Goal: Task Accomplishment & Management: Use online tool/utility

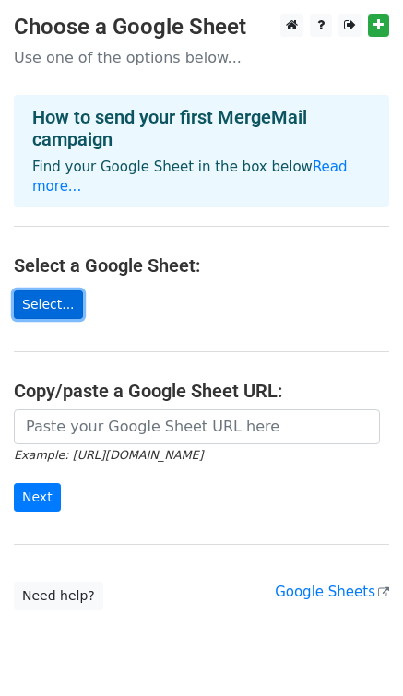
click at [34, 292] on link "Select..." at bounding box center [48, 304] width 69 height 29
click at [31, 265] on main "Choose a Google Sheet Use one of the options below... How to send your first Me…" at bounding box center [201, 312] width 403 height 597
click at [53, 294] on link "Select..." at bounding box center [48, 304] width 69 height 29
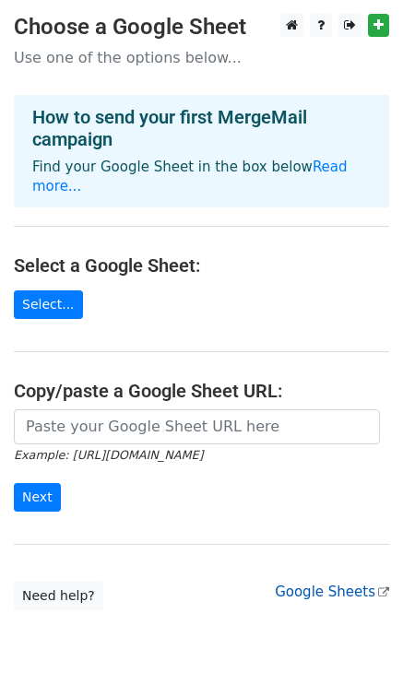
click at [318, 584] on link "Google Sheets" at bounding box center [332, 592] width 114 height 17
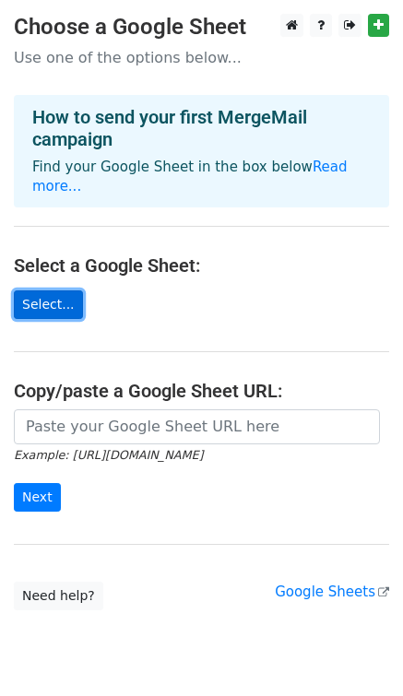
click at [65, 290] on link "Select..." at bounding box center [48, 304] width 69 height 29
click at [151, 226] on hr at bounding box center [201, 226] width 375 height 1
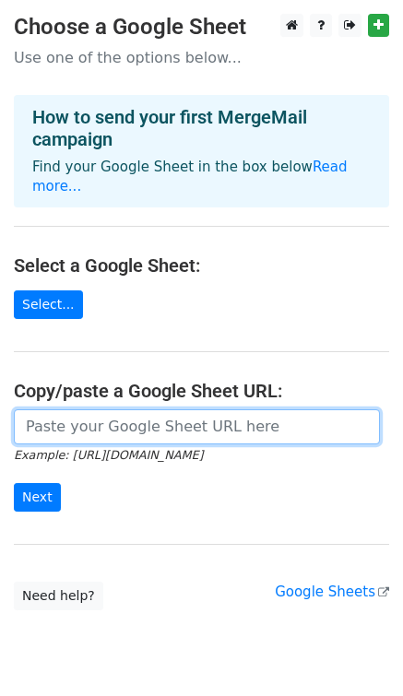
click at [152, 409] on input "url" at bounding box center [197, 426] width 366 height 35
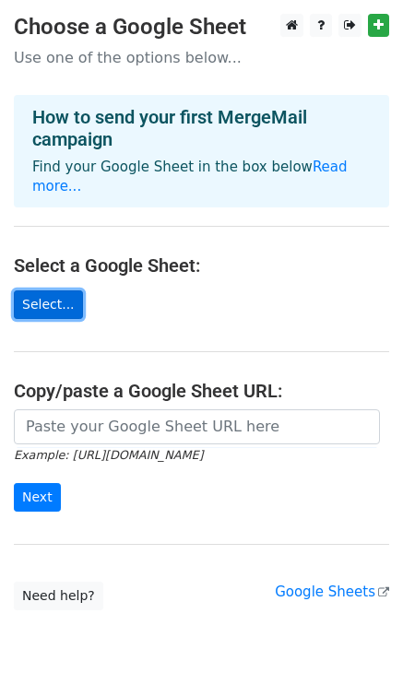
click at [47, 290] on link "Select..." at bounding box center [48, 304] width 69 height 29
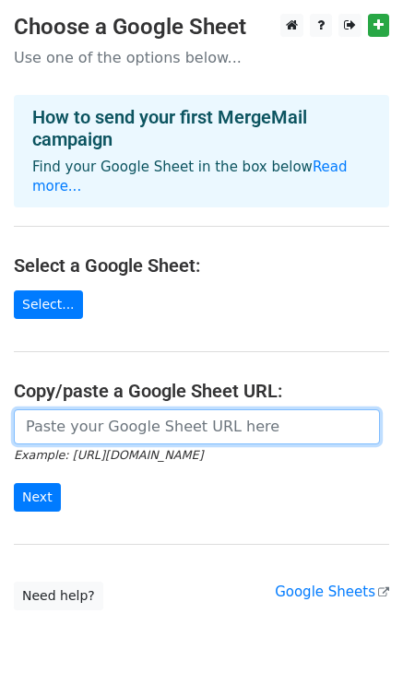
click at [148, 411] on input "url" at bounding box center [197, 426] width 366 height 35
paste input "[URL][DOMAIN_NAME]"
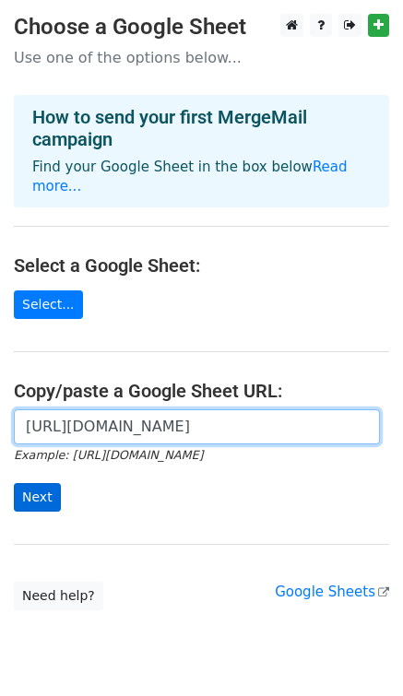
type input "[URL][DOMAIN_NAME]"
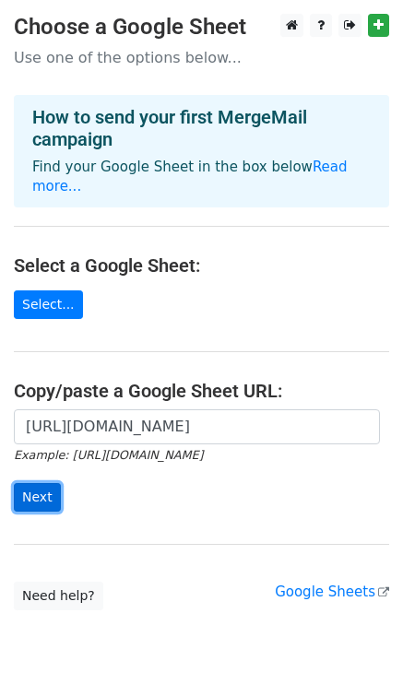
click at [47, 483] on input "Next" at bounding box center [37, 497] width 47 height 29
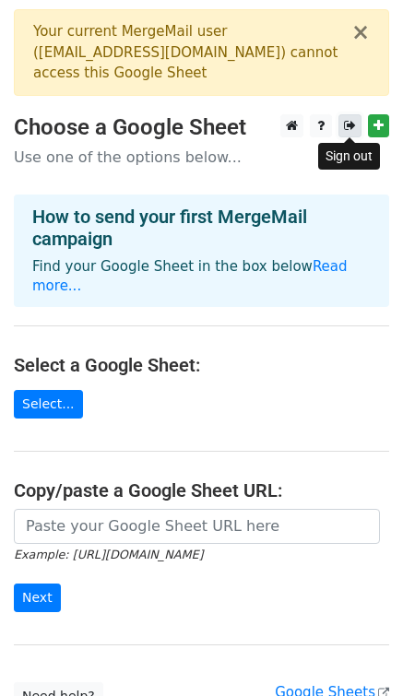
click at [351, 128] on icon at bounding box center [350, 125] width 12 height 13
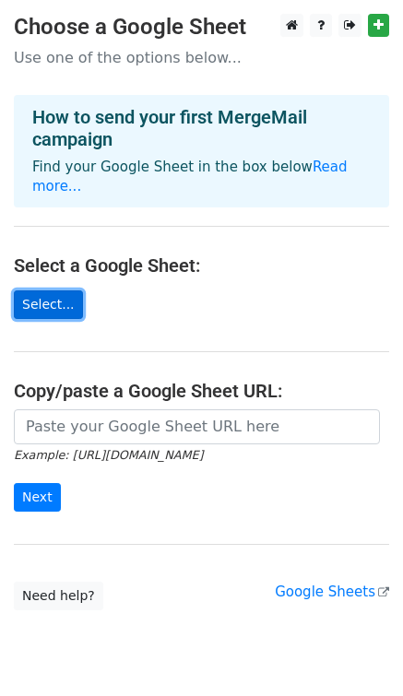
click at [67, 290] on link "Select..." at bounding box center [48, 304] width 69 height 29
click at [51, 300] on main "Choose a Google Sheet Use one of the options below... How to send your first Me…" at bounding box center [201, 312] width 403 height 597
click at [38, 290] on link "Select..." at bounding box center [48, 304] width 69 height 29
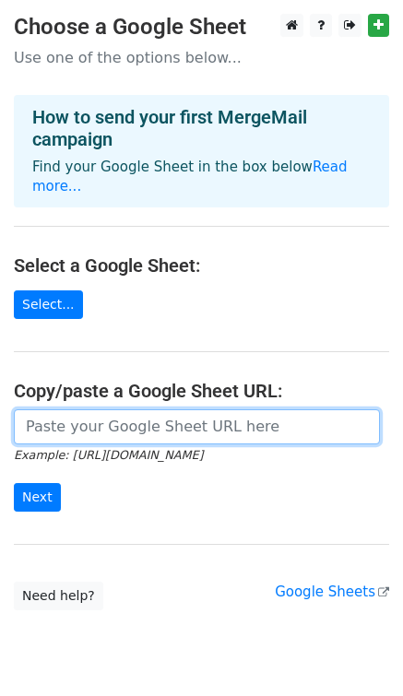
click at [93, 409] on input "url" at bounding box center [197, 426] width 366 height 35
paste input "https://docs.google.com/spreadsheets/d/1apFyMy0FflaeNVhniH1YQ-HTCybP3IuRF__pHz_…"
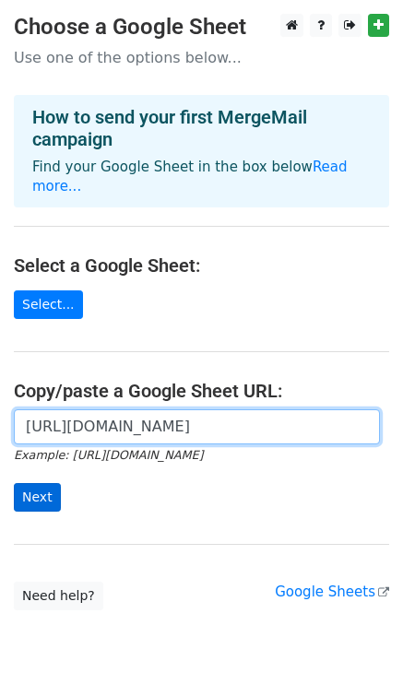
type input "https://docs.google.com/spreadsheets/d/1apFyMy0FflaeNVhniH1YQ-HTCybP3IuRF__pHz_…"
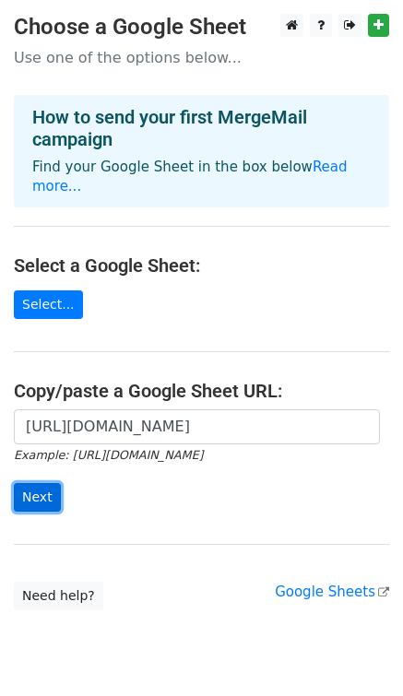
click at [33, 483] on input "Next" at bounding box center [37, 497] width 47 height 29
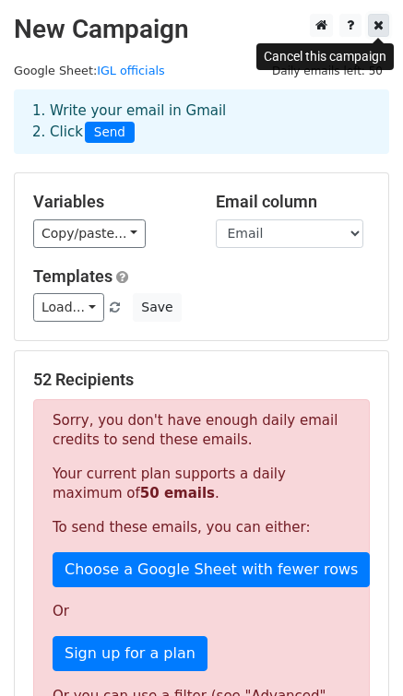
click at [378, 24] on icon at bounding box center [378, 24] width 10 height 13
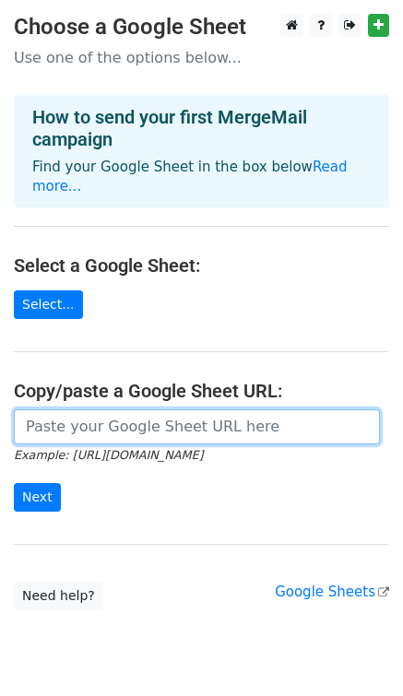
click at [83, 409] on input "url" at bounding box center [197, 426] width 366 height 35
paste input "[URL][DOMAIN_NAME]"
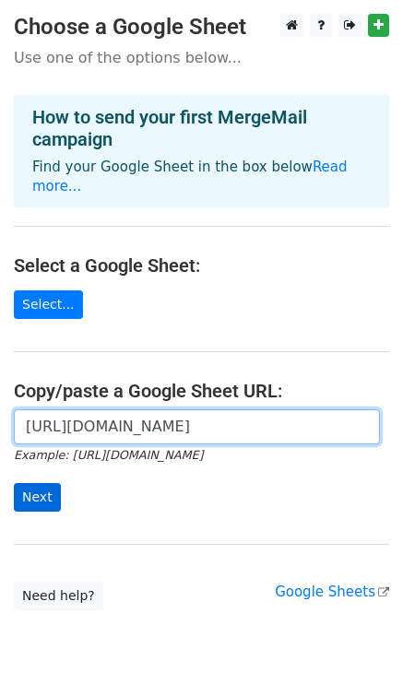
type input "[URL][DOMAIN_NAME]"
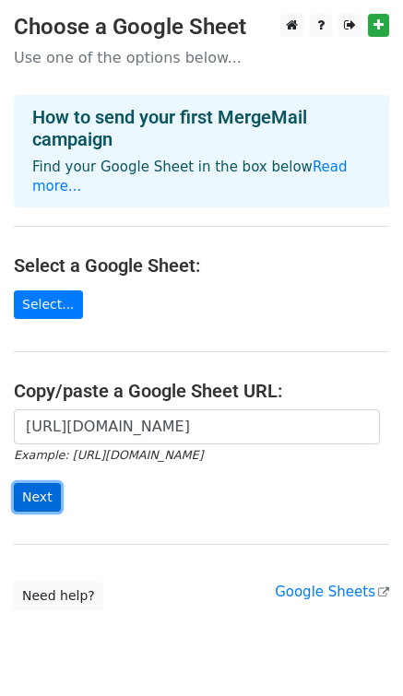
click at [38, 483] on input "Next" at bounding box center [37, 497] width 47 height 29
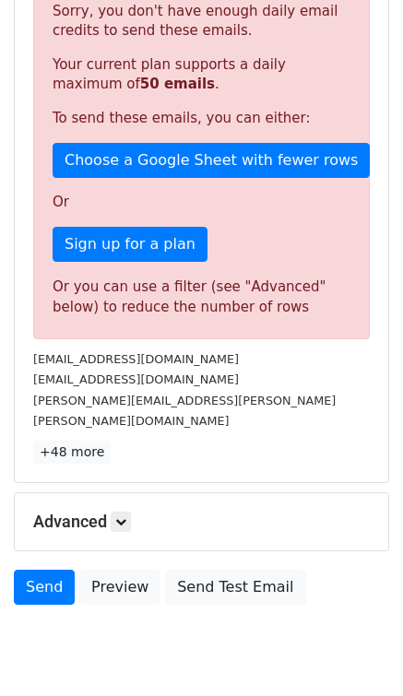
scroll to position [454, 0]
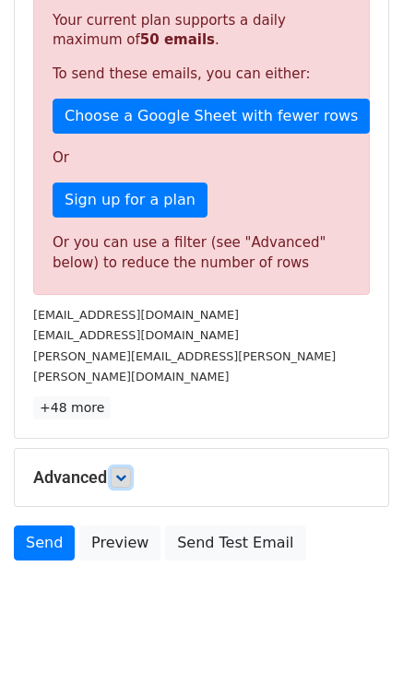
click at [125, 472] on icon at bounding box center [120, 477] width 11 height 11
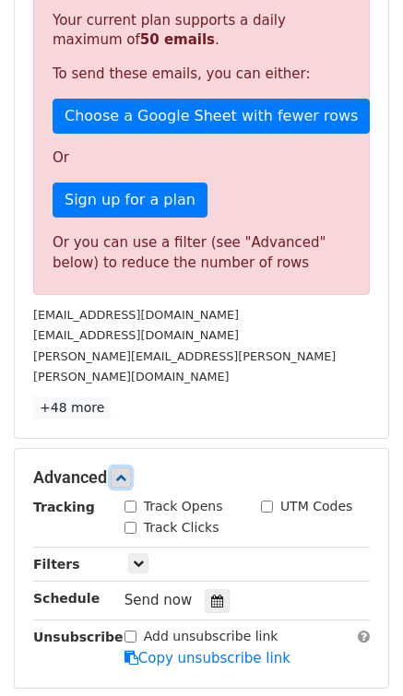
click at [125, 472] on icon at bounding box center [120, 477] width 11 height 11
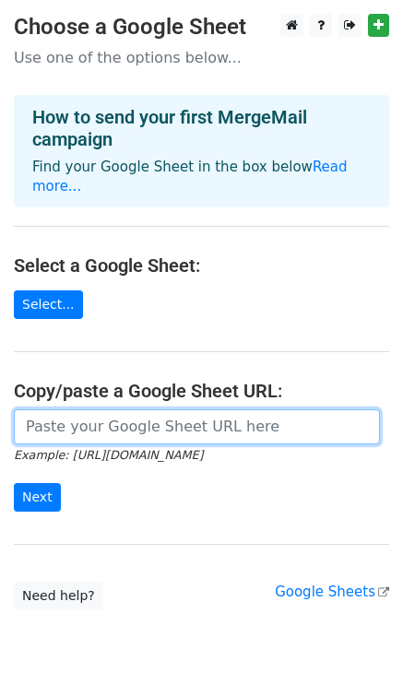
click at [86, 411] on input "url" at bounding box center [197, 426] width 366 height 35
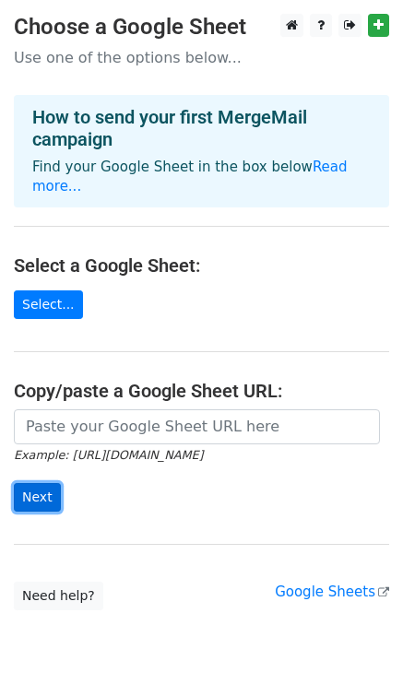
click at [39, 483] on input "Next" at bounding box center [37, 497] width 47 height 29
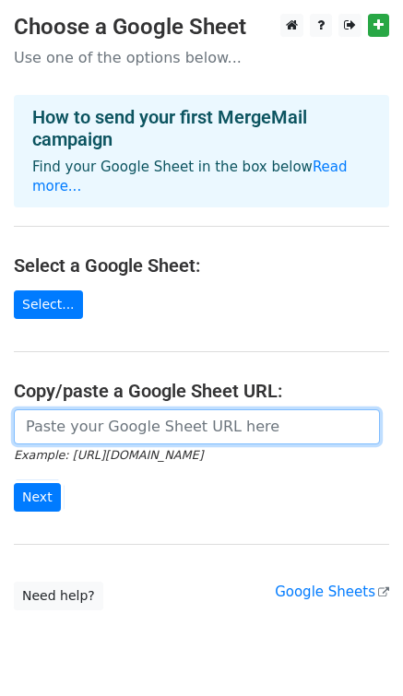
click at [154, 411] on input "url" at bounding box center [197, 426] width 366 height 35
type input "https://docs.google.com/spreadsheets/d/1apFyMy0FflaeNVhniH1YQ-HTCybP3IuRF__pHz_…"
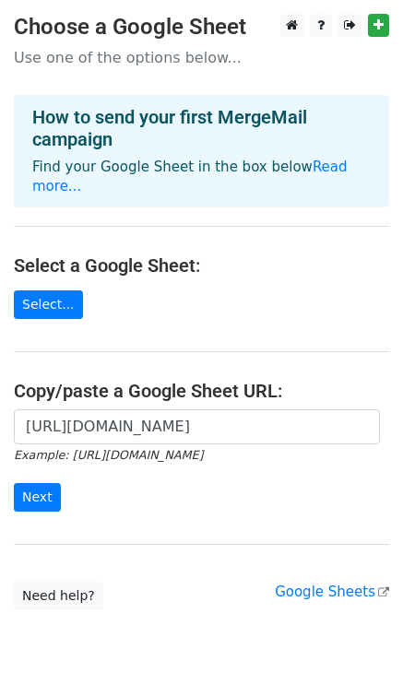
click at [181, 458] on form "https://docs.google.com/spreadsheets/d/1apFyMy0FflaeNVhniH1YQ-HTCybP3IuRF__pHz_…" at bounding box center [201, 460] width 375 height 103
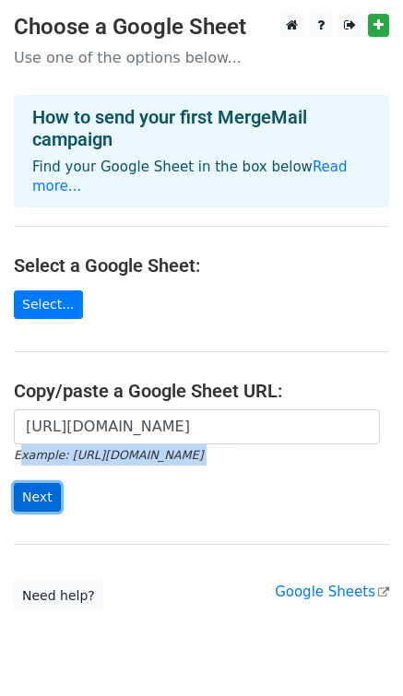
click at [55, 483] on input "Next" at bounding box center [37, 497] width 47 height 29
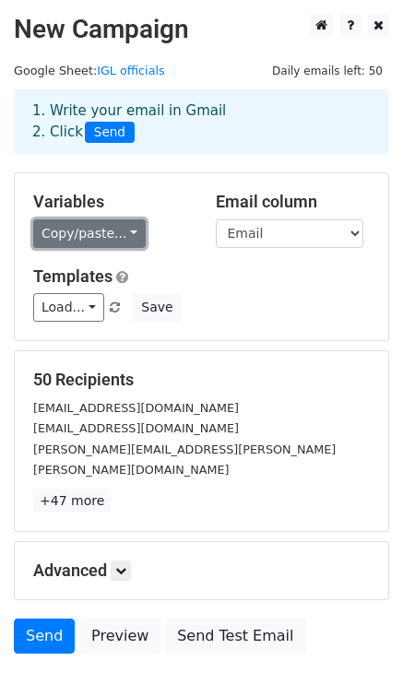
click at [124, 229] on link "Copy/paste..." at bounding box center [89, 233] width 113 height 29
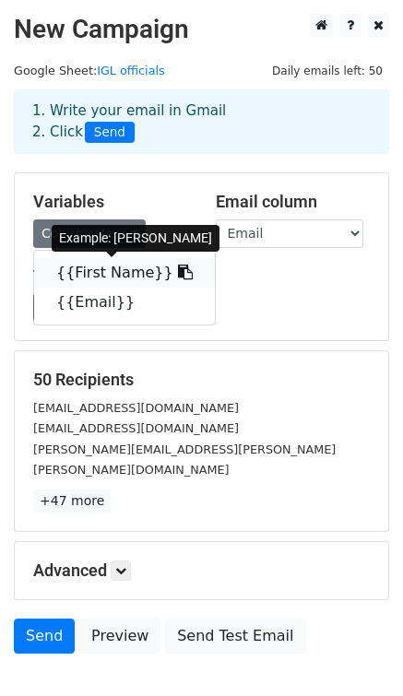
click at [130, 275] on link "{{First Name}}" at bounding box center [124, 273] width 181 height 30
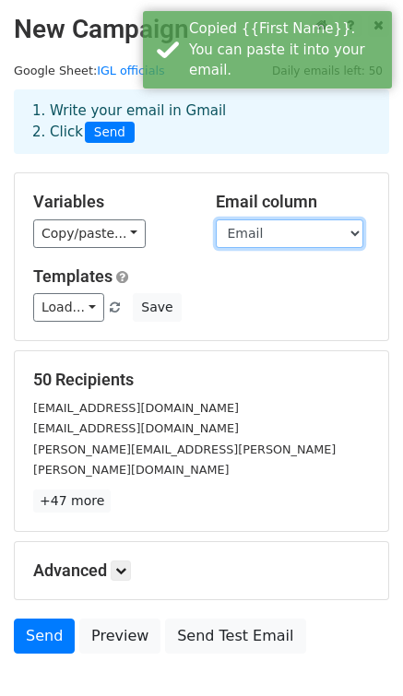
click at [281, 234] on select "First Name Email" at bounding box center [290, 233] width 148 height 29
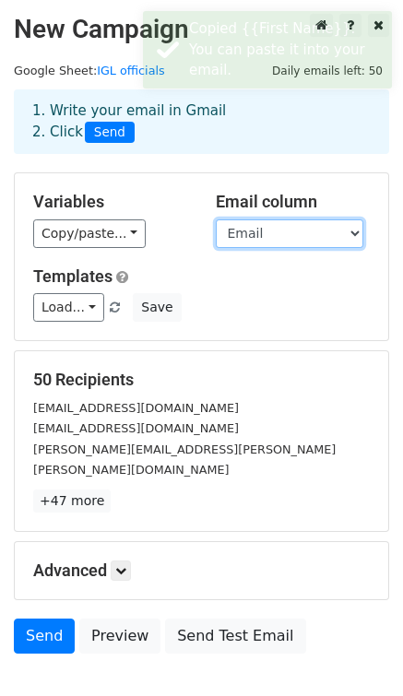
click at [216, 219] on select "First Name Email" at bounding box center [290, 233] width 148 height 29
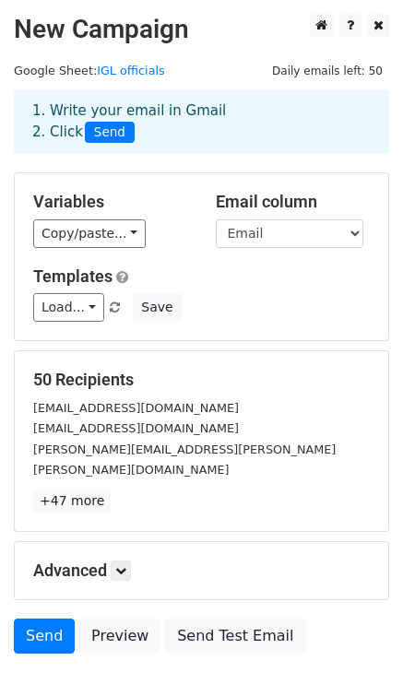
click at [208, 295] on div "Load... No templates saved Save" at bounding box center [201, 307] width 364 height 29
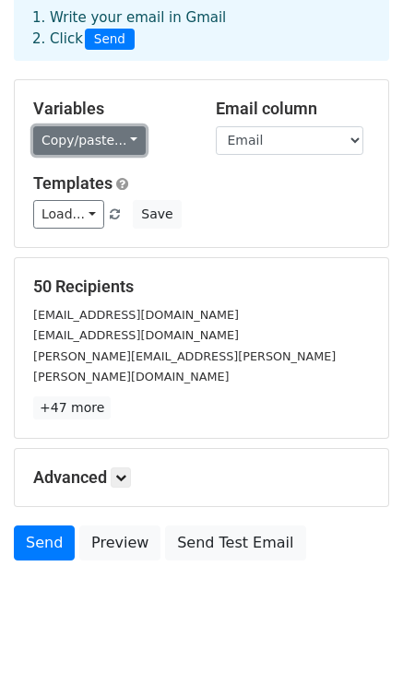
click at [61, 135] on link "Copy/paste..." at bounding box center [89, 140] width 113 height 29
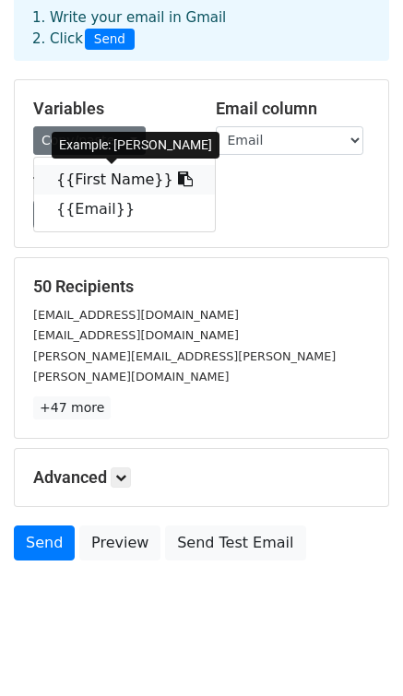
click at [76, 172] on link "{{First Name}}" at bounding box center [124, 180] width 181 height 30
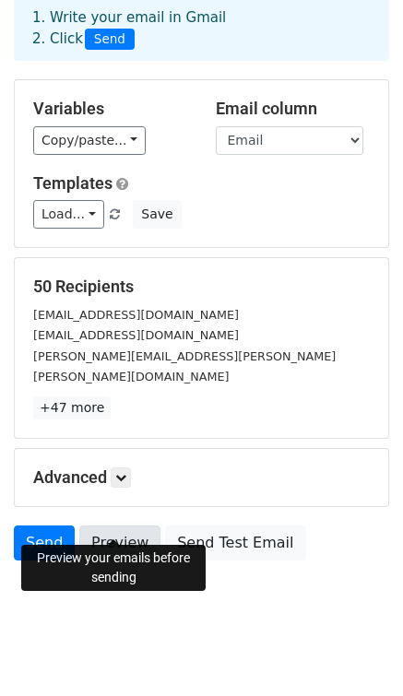
click at [116, 527] on link "Preview" at bounding box center [119, 543] width 81 height 35
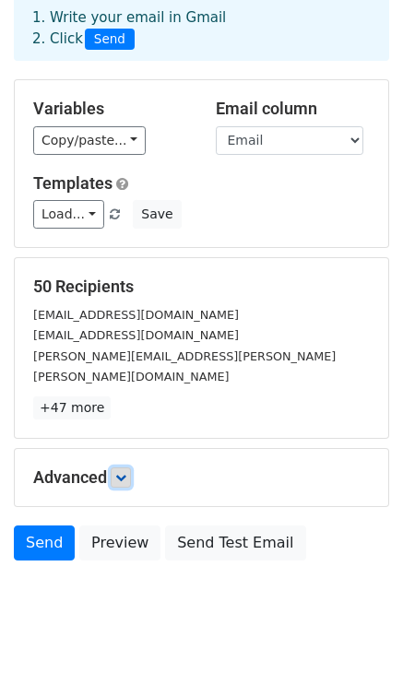
click at [126, 472] on icon at bounding box center [120, 477] width 11 height 11
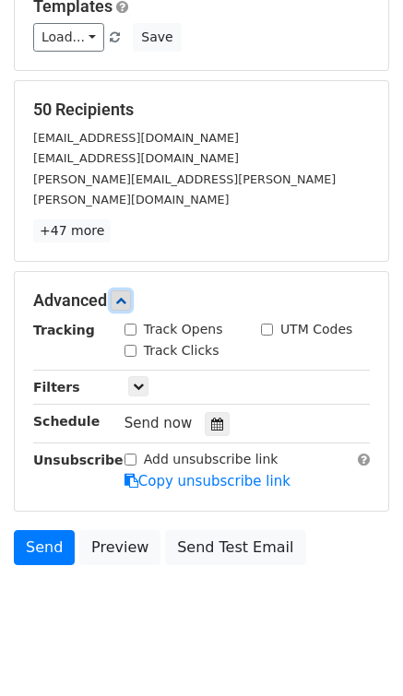
scroll to position [274, 0]
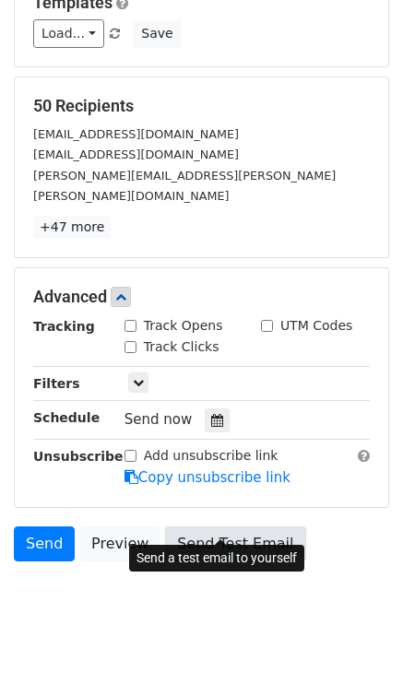
click at [232, 527] on link "Send Test Email" at bounding box center [235, 544] width 140 height 35
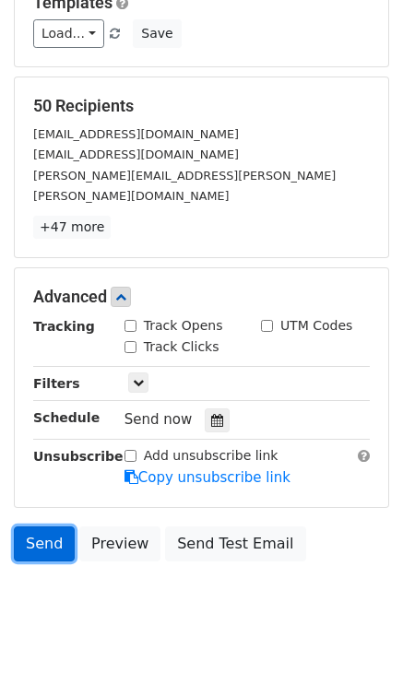
click at [34, 527] on link "Send" at bounding box center [44, 544] width 61 height 35
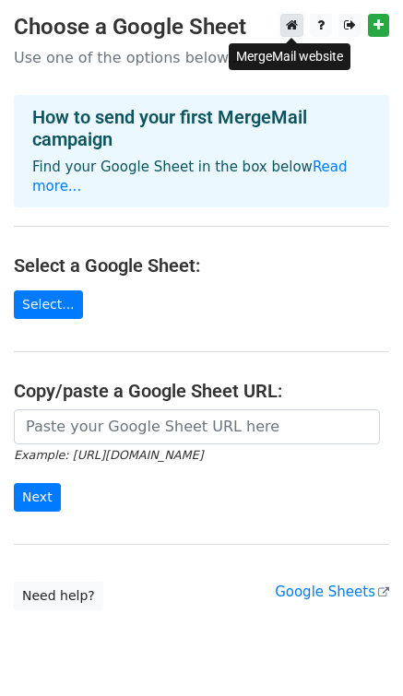
click at [285, 26] on link at bounding box center [291, 25] width 23 height 23
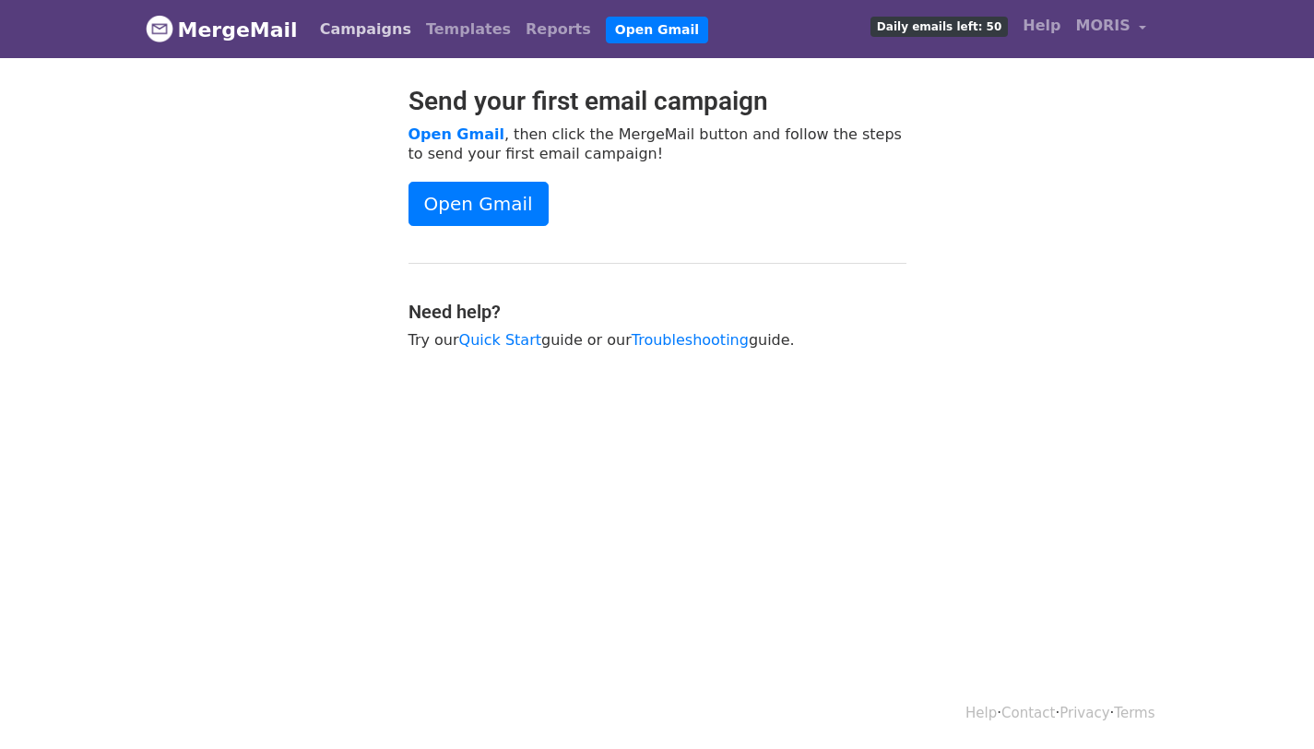
click at [338, 16] on link "Campaigns" at bounding box center [366, 29] width 106 height 37
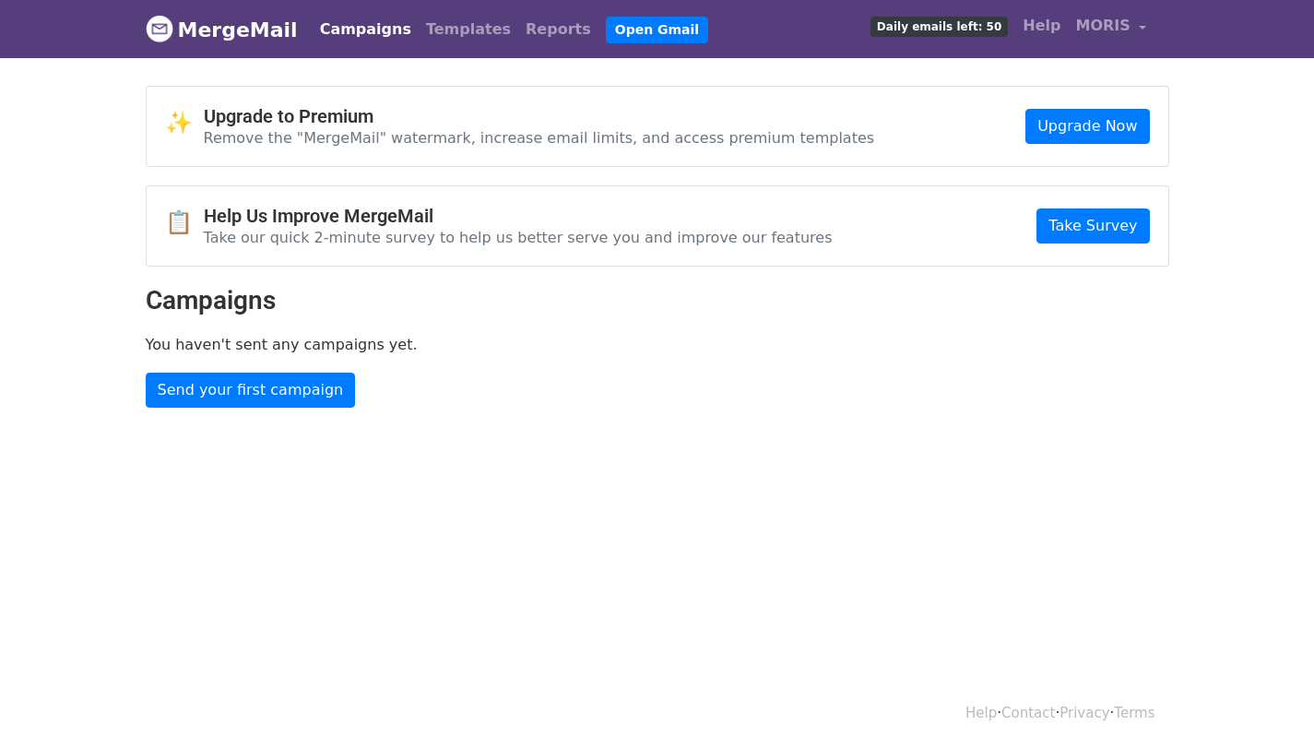
click at [349, 349] on p "You haven't sent any campaigns yet." at bounding box center [658, 344] width 1024 height 19
click at [385, 342] on p "You haven't sent any campaigns yet." at bounding box center [658, 344] width 1024 height 19
click at [1112, 25] on span "MORIS" at bounding box center [1103, 26] width 54 height 22
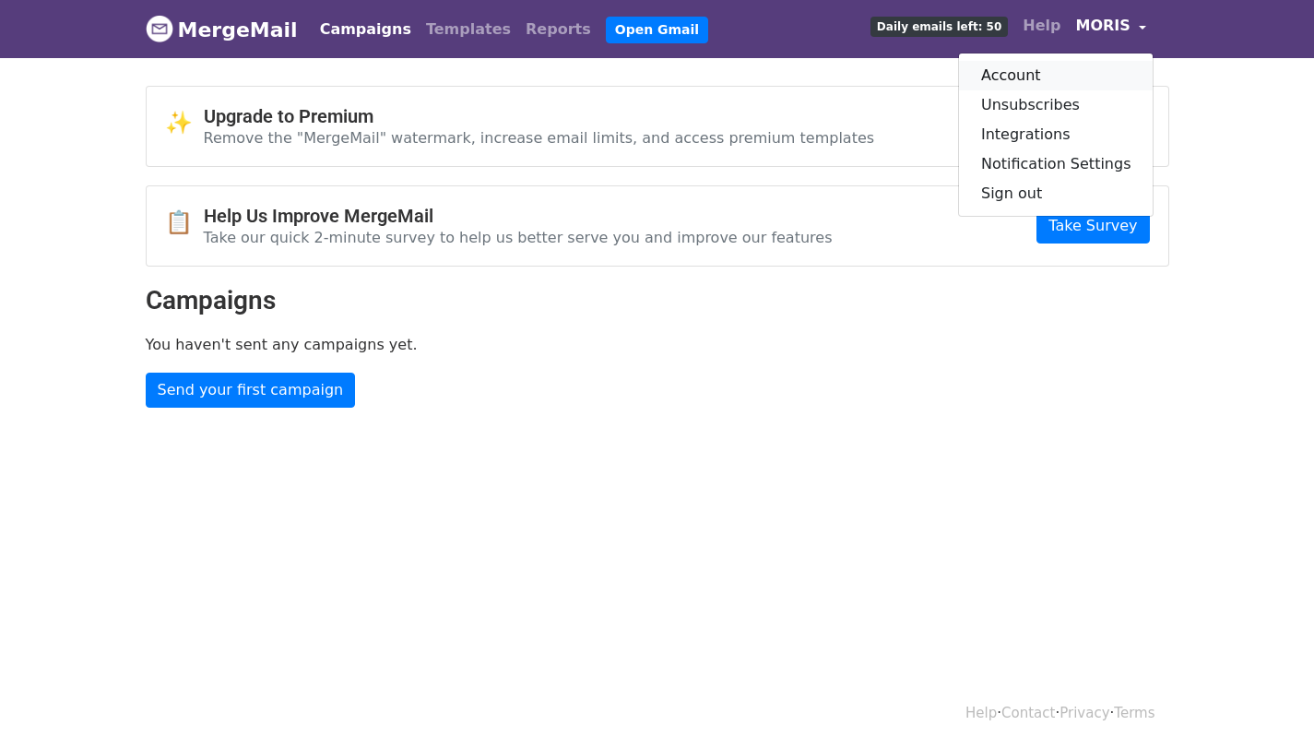
click at [1036, 78] on link "Account" at bounding box center [1056, 76] width 195 height 30
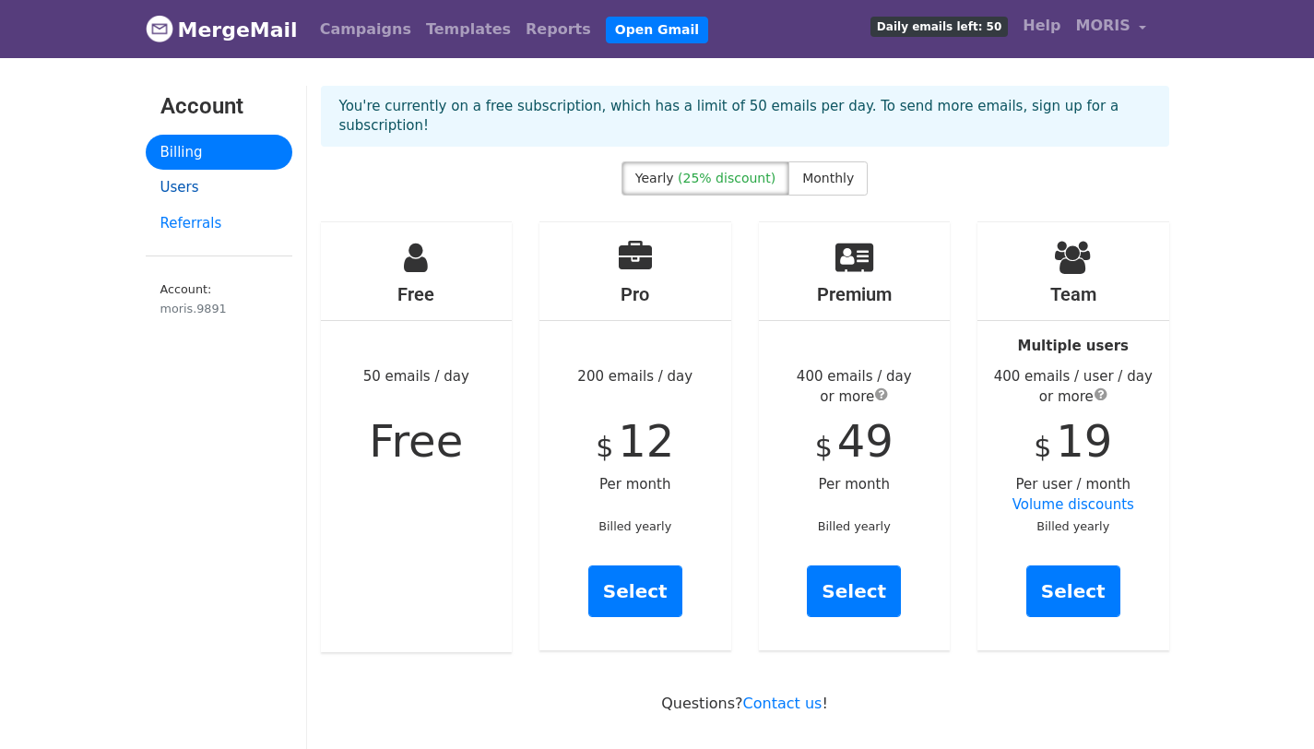
click at [209, 189] on link "Users" at bounding box center [219, 188] width 147 height 36
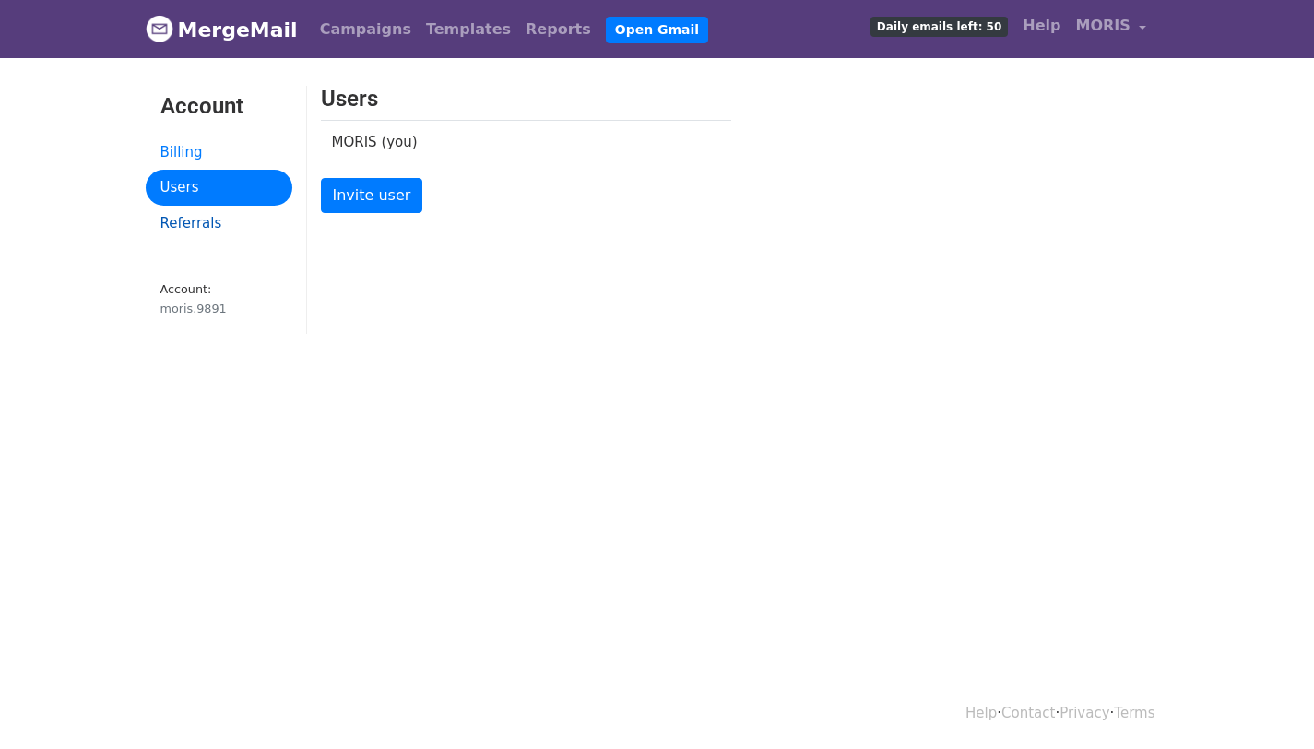
click at [205, 215] on link "Referrals" at bounding box center [219, 224] width 147 height 36
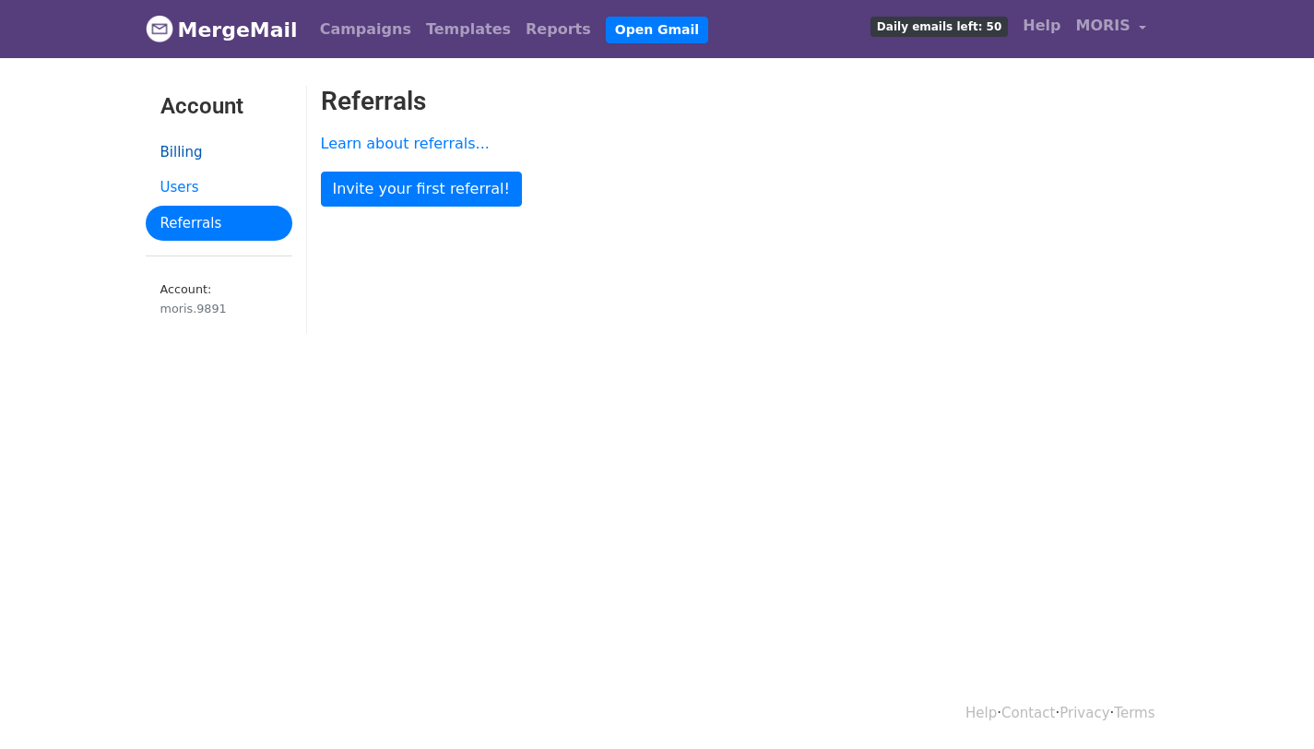
click at [196, 146] on link "Billing" at bounding box center [219, 153] width 147 height 36
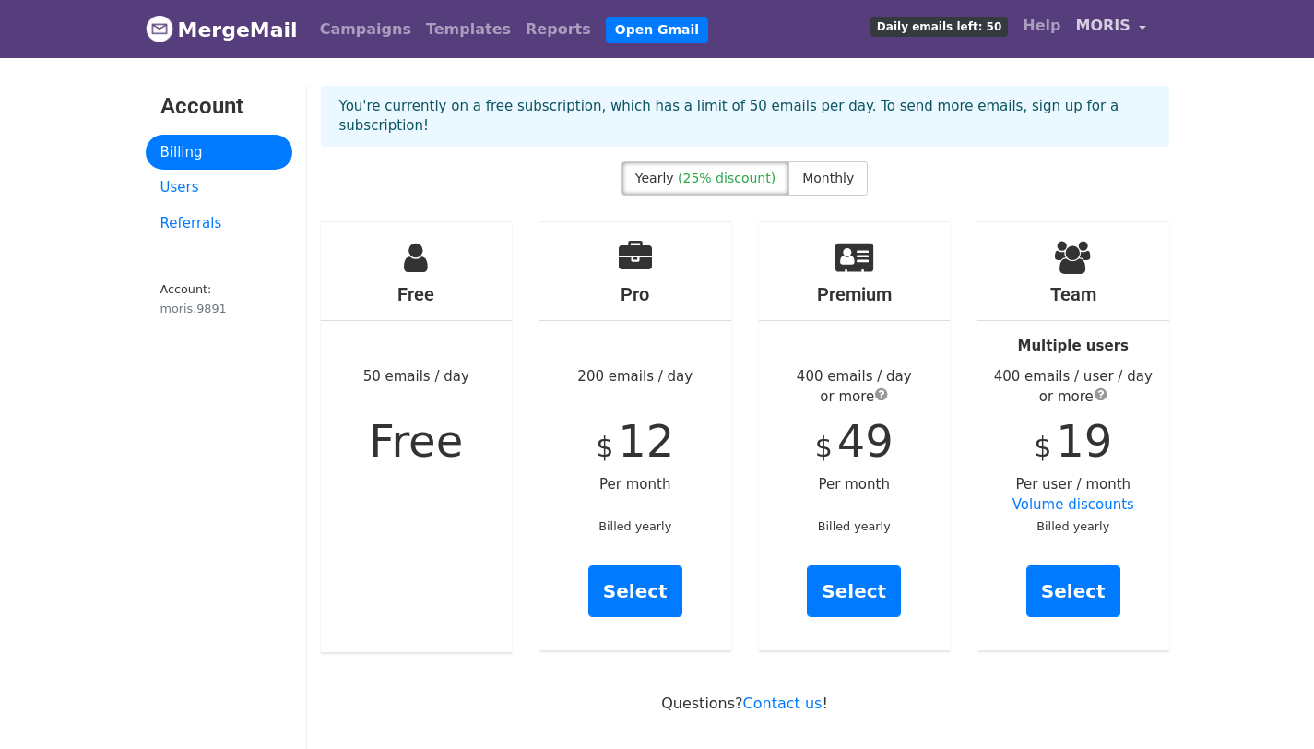
click at [1080, 34] on link "MORIS" at bounding box center [1112, 28] width 86 height 43
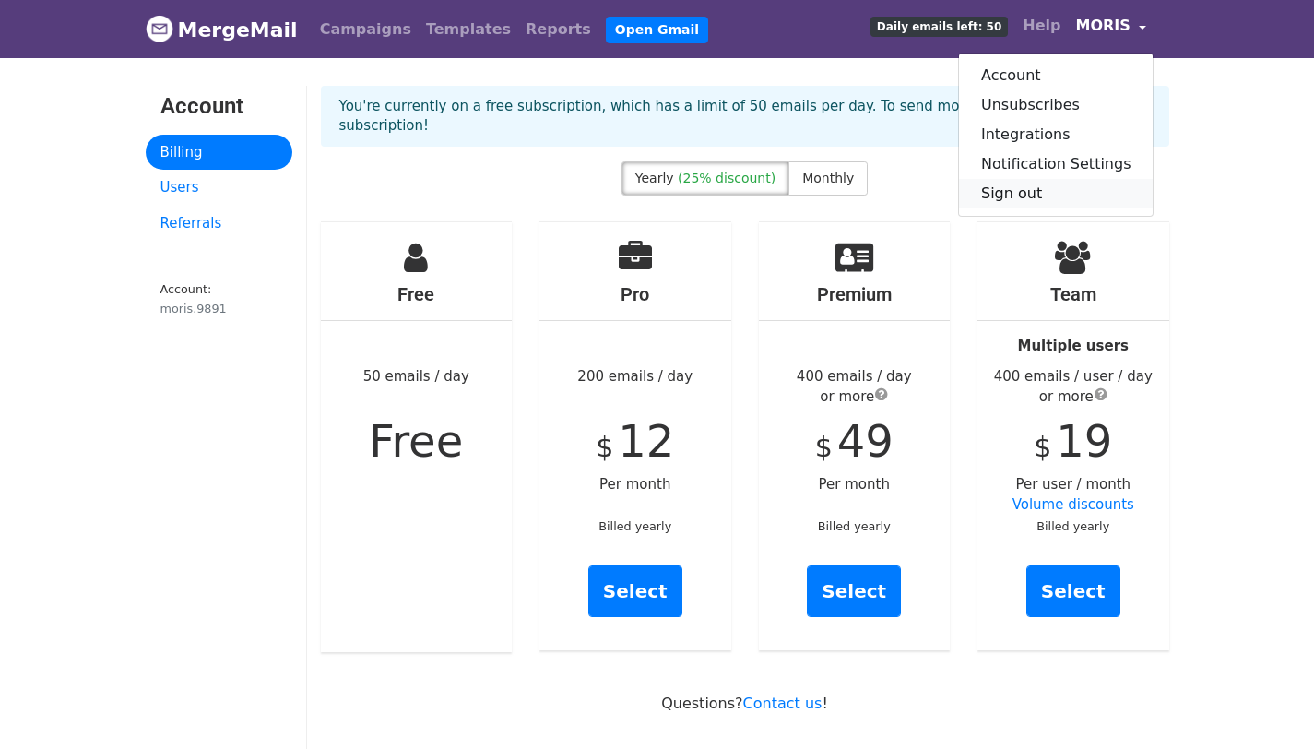
click at [1029, 197] on link "Sign out" at bounding box center [1056, 194] width 195 height 30
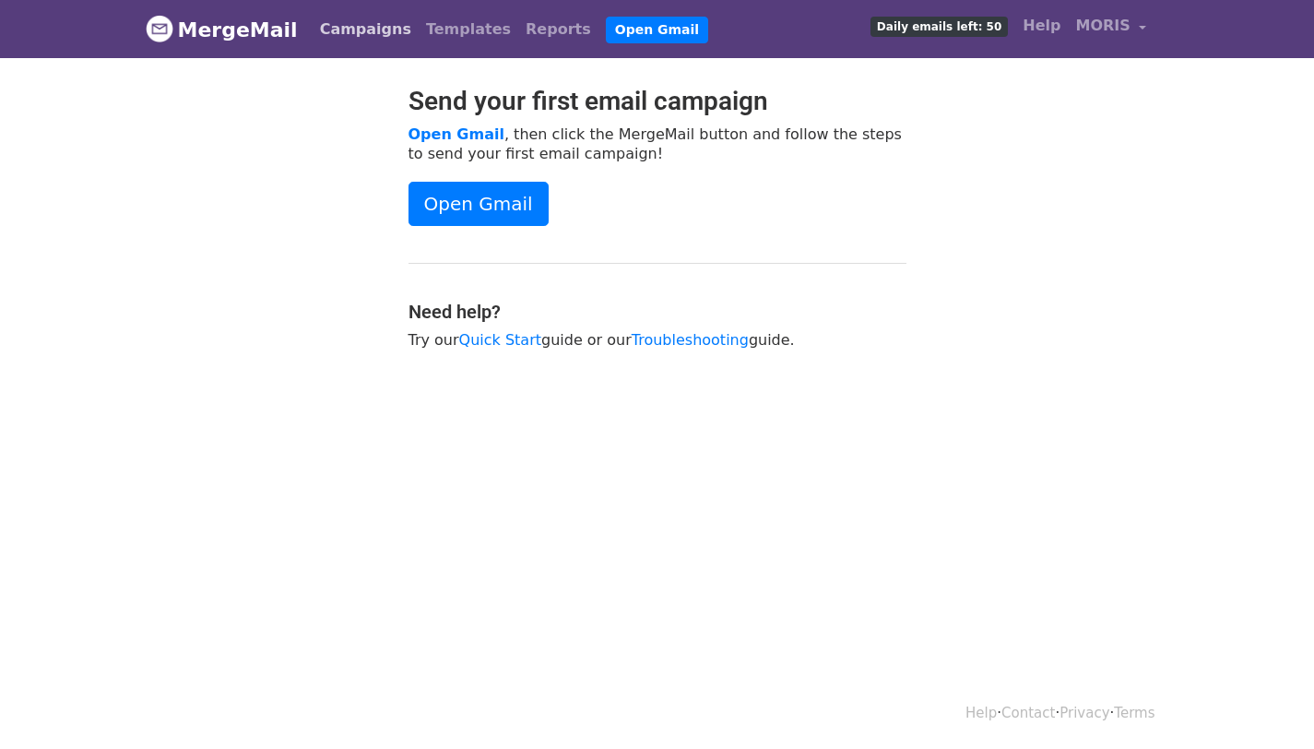
click at [323, 22] on link "Campaigns" at bounding box center [366, 29] width 106 height 37
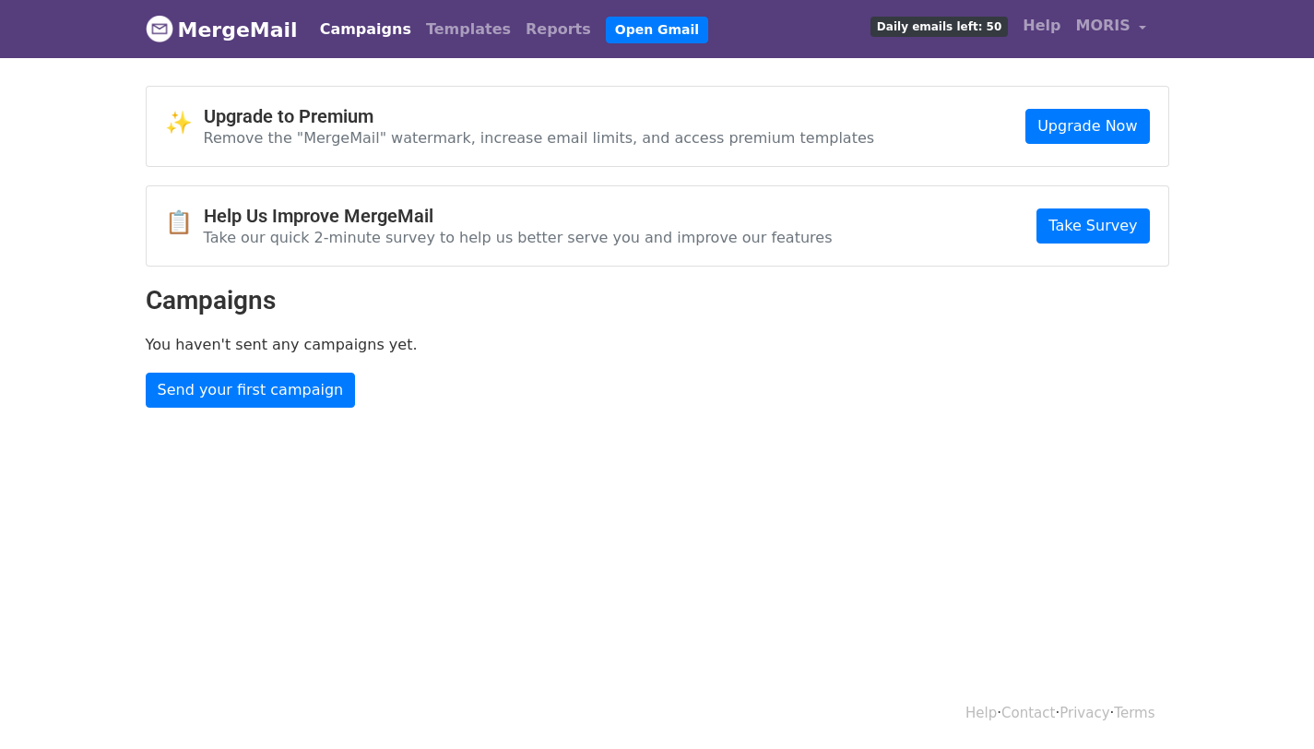
click at [826, 356] on div "✨ Upgrade to Premium Remove the "MergeMail" watermark, increase email limits, a…" at bounding box center [657, 247] width 1051 height 322
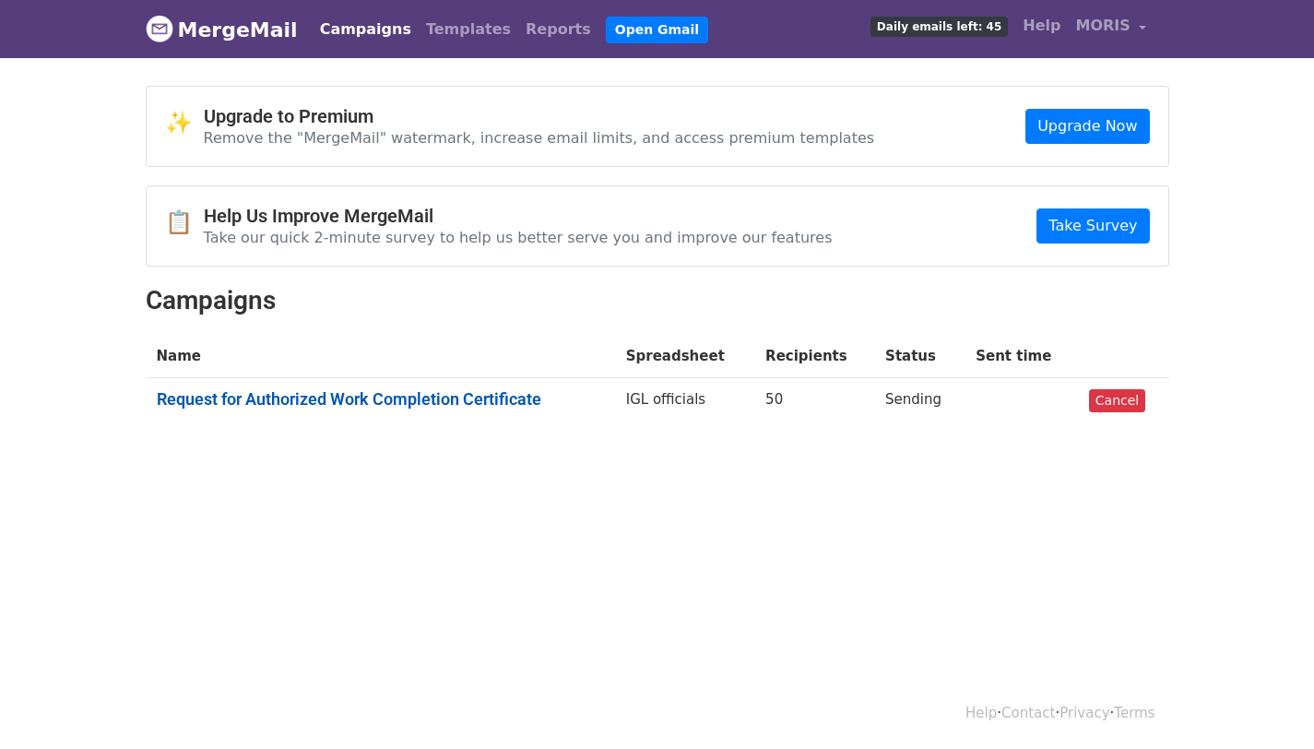
click at [480, 398] on link "Request for Authorized Work Completion Certificate" at bounding box center [380, 399] width 447 height 20
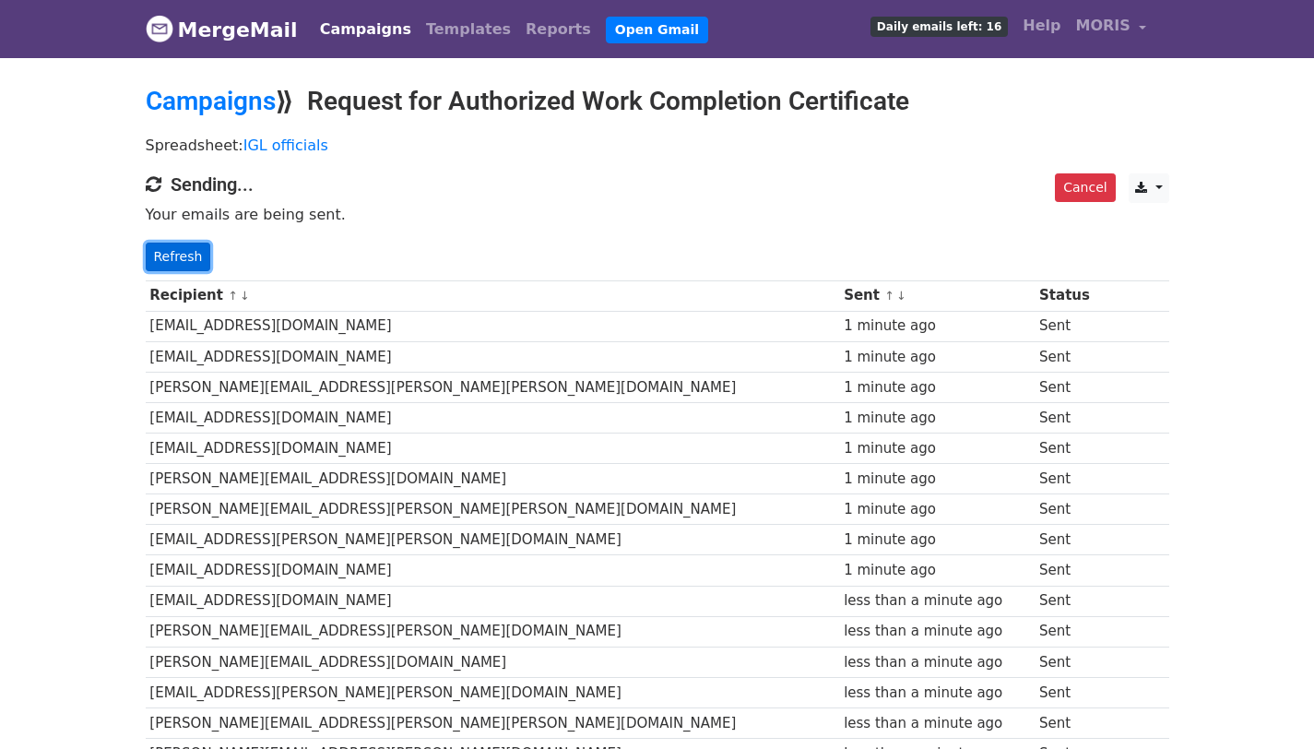
click at [169, 252] on link "Refresh" at bounding box center [178, 257] width 65 height 29
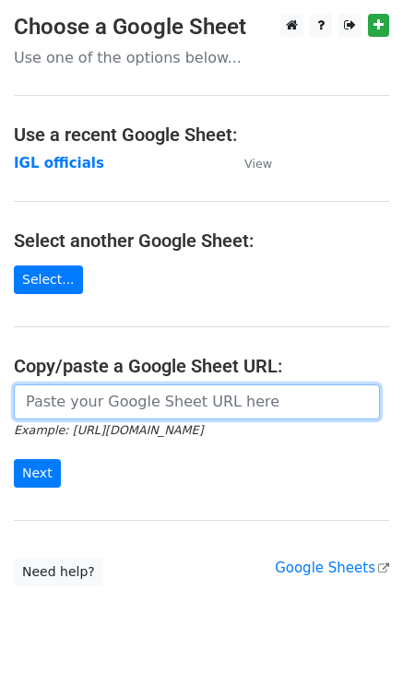
click at [101, 387] on input "url" at bounding box center [197, 402] width 366 height 35
paste input "https://docs.google.com/spreadsheets/d/1apFyMy0FflaeNVhniH1YQ-HTCybP3IuRF__pHz_…"
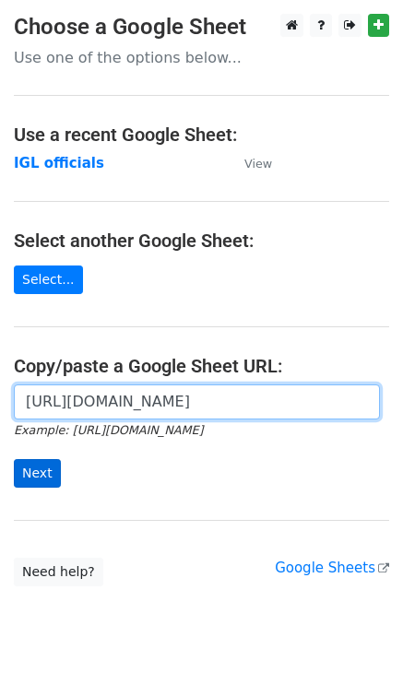
type input "https://docs.google.com/spreadsheets/d/1apFyMy0FflaeNVhniH1YQ-HTCybP3IuRF__pHz_…"
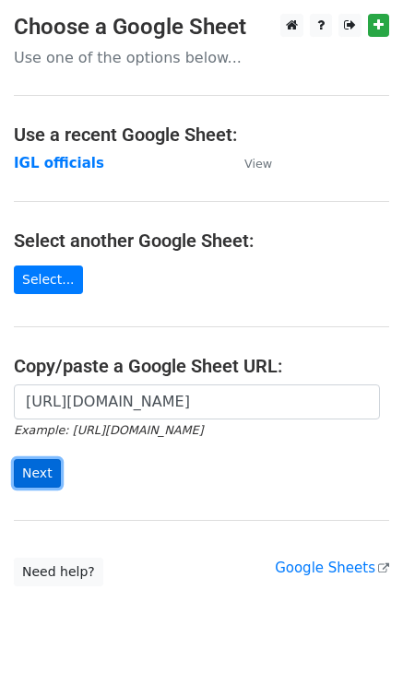
click at [48, 467] on input "Next" at bounding box center [37, 473] width 47 height 29
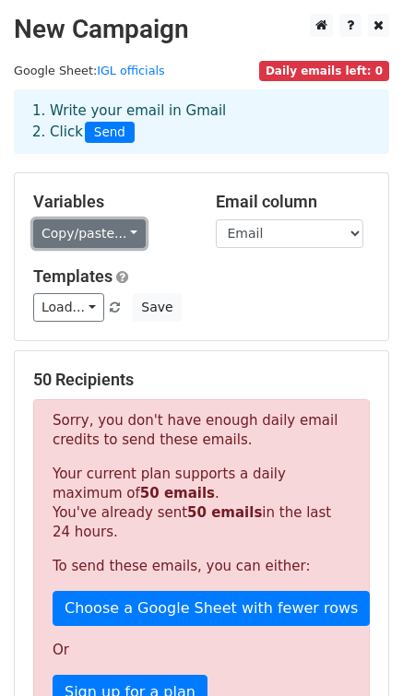
click at [124, 241] on link "Copy/paste..." at bounding box center [89, 233] width 113 height 29
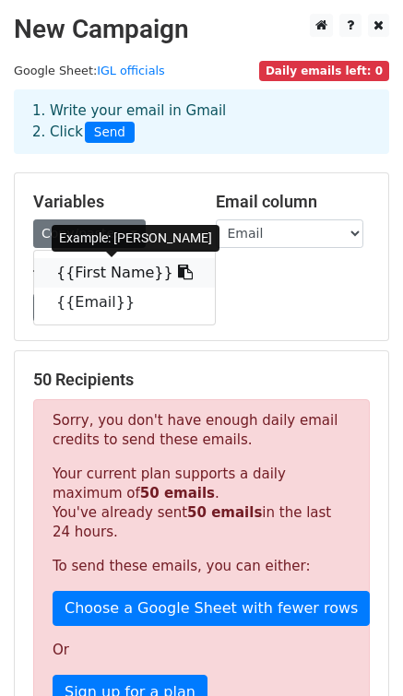
click at [110, 277] on link "{{First Name}}" at bounding box center [124, 273] width 181 height 30
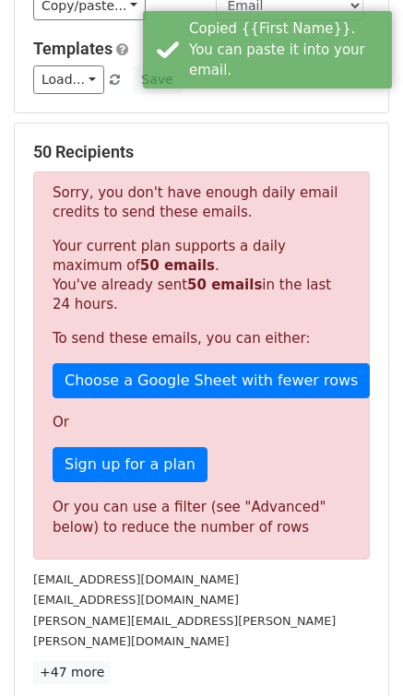
scroll to position [492, 0]
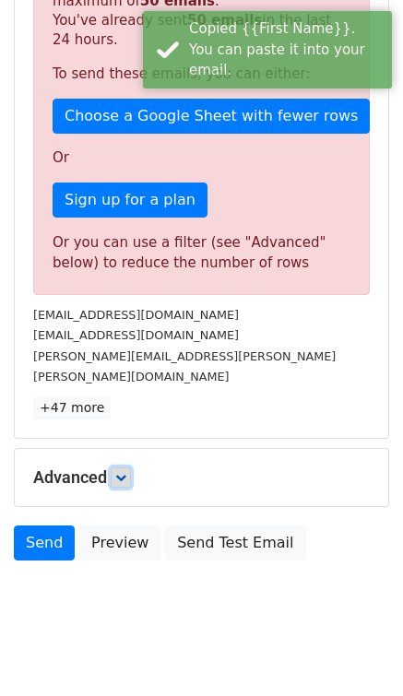
click at [126, 472] on icon at bounding box center [120, 477] width 11 height 11
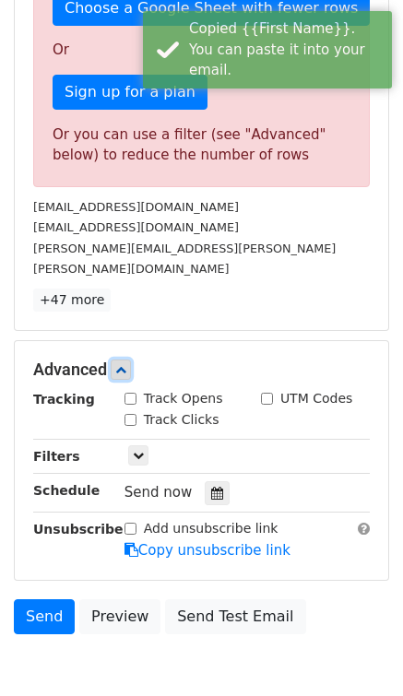
scroll to position [673, 0]
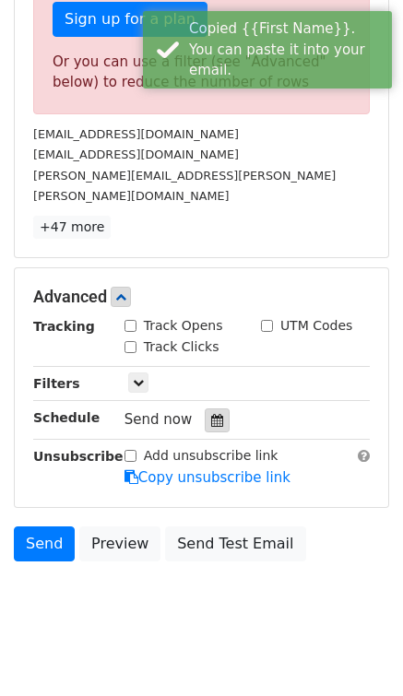
click at [211, 414] on icon at bounding box center [217, 420] width 12 height 13
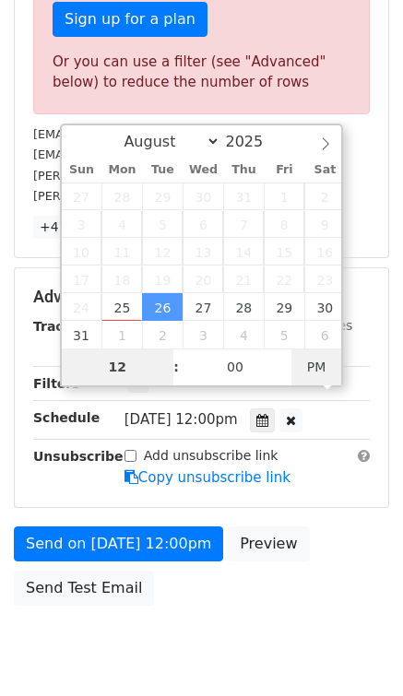
click at [311, 359] on span "PM" at bounding box center [316, 367] width 51 height 37
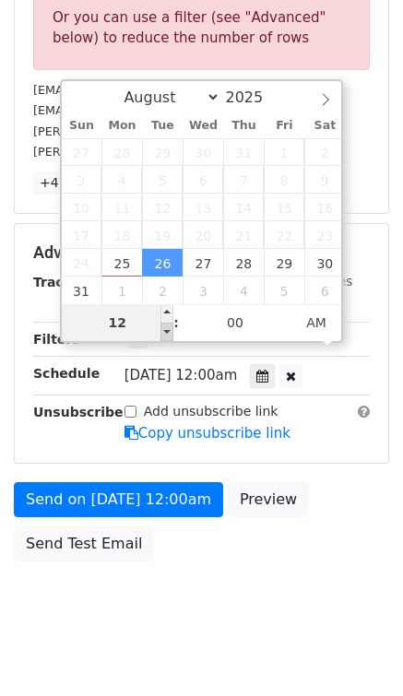
type input "2025-08-26 23:00"
type input "11"
click at [170, 334] on span at bounding box center [166, 332] width 13 height 18
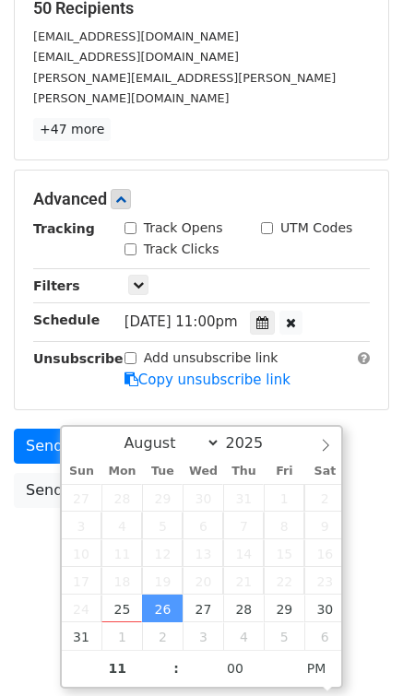
click at [365, 491] on div "Send on Aug 26 at 11:00pm Preview Send Test Email" at bounding box center [201, 473] width 403 height 89
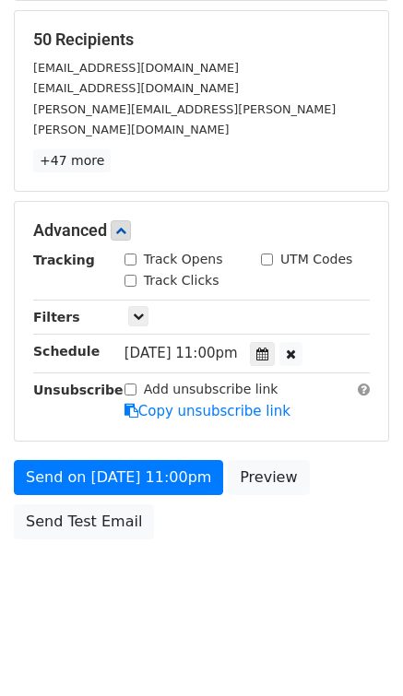
scroll to position [318, 0]
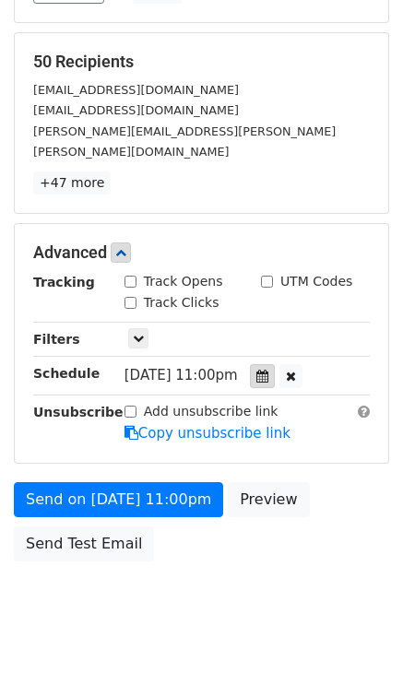
click at [268, 370] on icon at bounding box center [262, 376] width 12 height 13
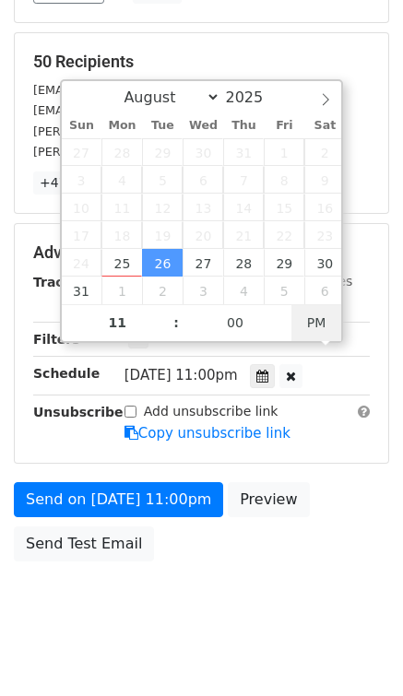
click at [316, 322] on span "PM" at bounding box center [316, 322] width 51 height 37
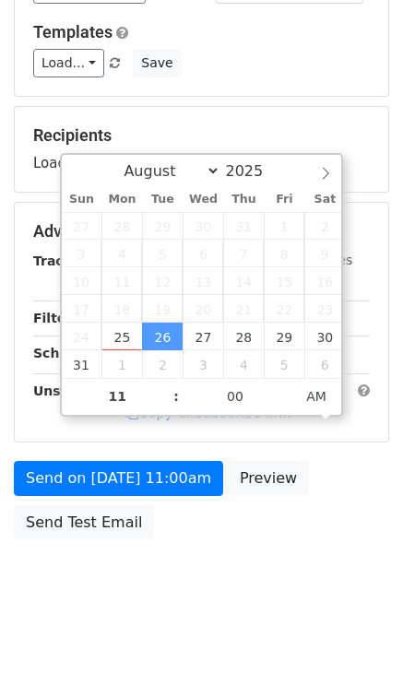
click at [330, 507] on div "Send on Aug 26 at 11:00am Preview Send Test Email" at bounding box center [201, 505] width 403 height 89
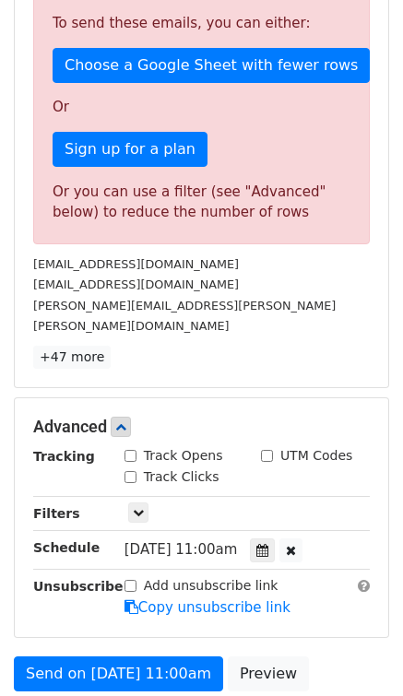
scroll to position [717, 0]
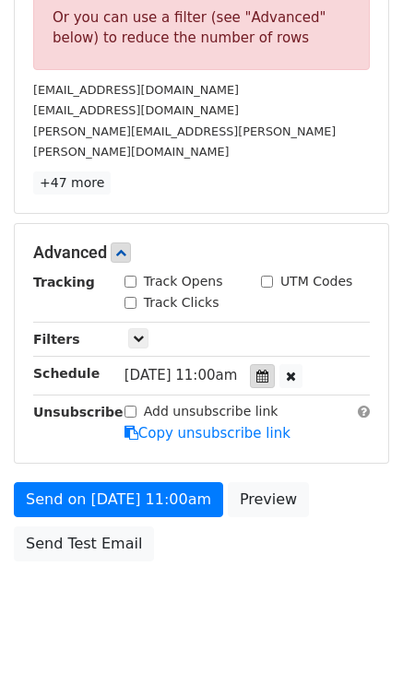
click at [275, 364] on div at bounding box center [262, 376] width 25 height 24
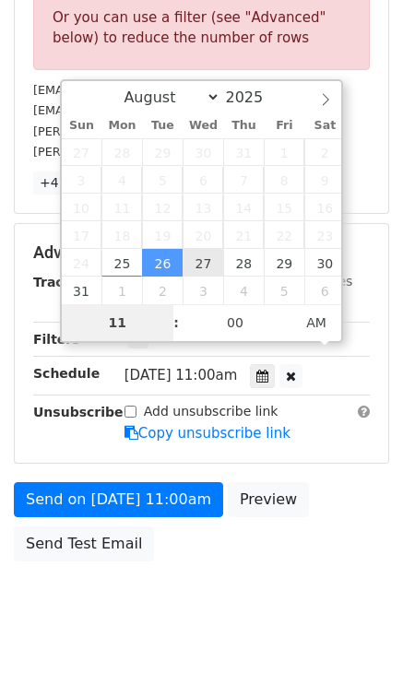
type input "2025-08-27 11:00"
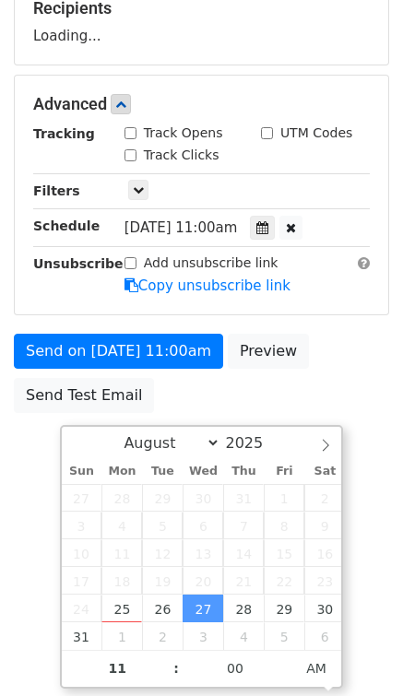
click at [364, 419] on form "Variables Copy/paste... {{First Name}} {{Email}} Email column First Name Email …" at bounding box center [201, 112] width 375 height 622
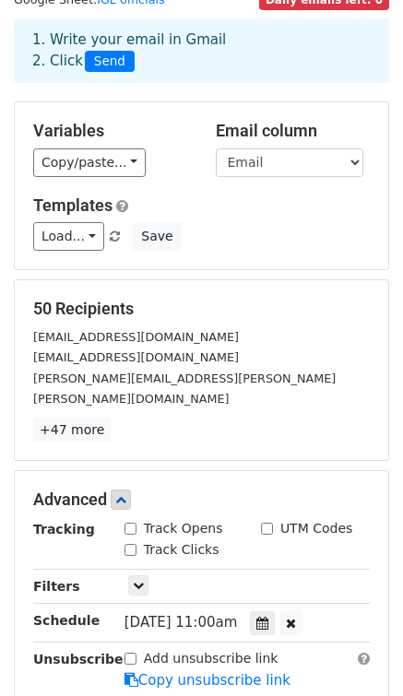
scroll to position [0, 0]
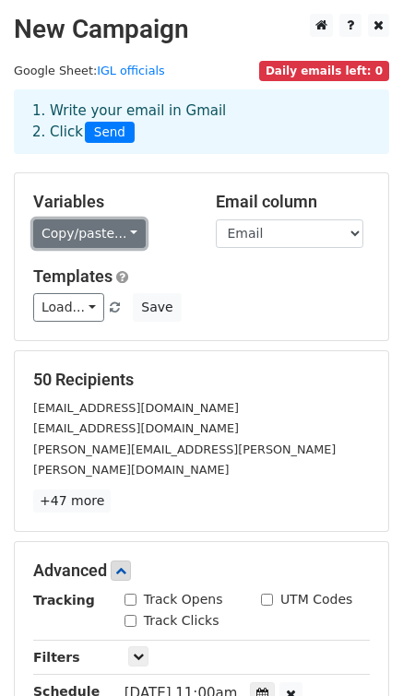
click at [121, 224] on link "Copy/paste..." at bounding box center [89, 233] width 113 height 29
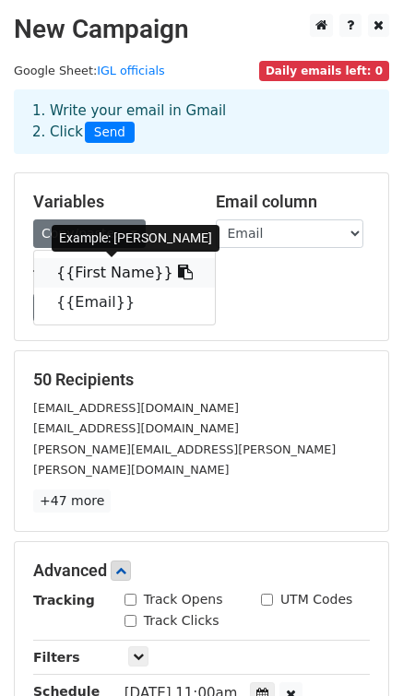
click at [97, 269] on link "{{First Name}}" at bounding box center [124, 273] width 181 height 30
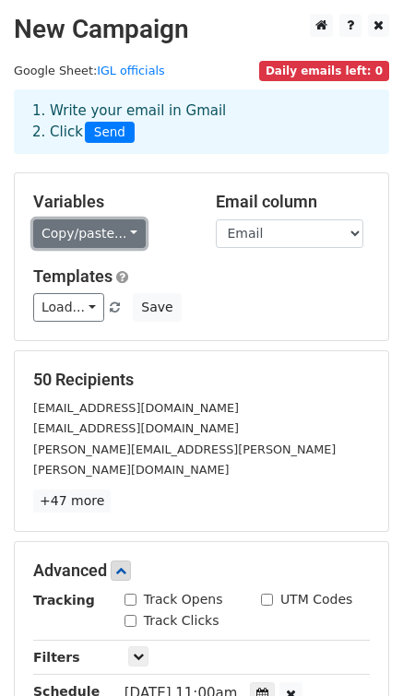
click at [75, 242] on link "Copy/paste..." at bounding box center [89, 233] width 113 height 29
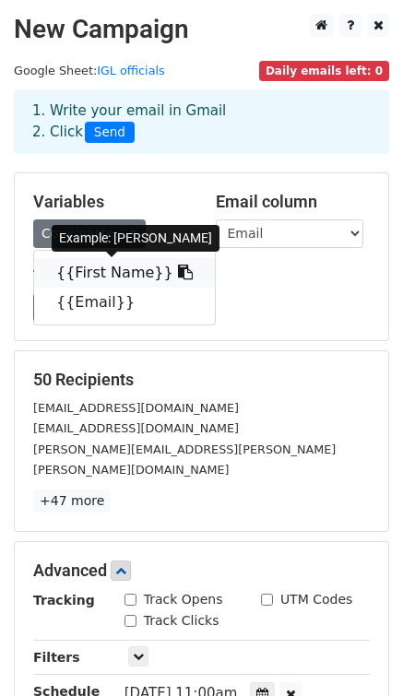
click at [82, 273] on link "{{First Name}}" at bounding box center [124, 273] width 181 height 30
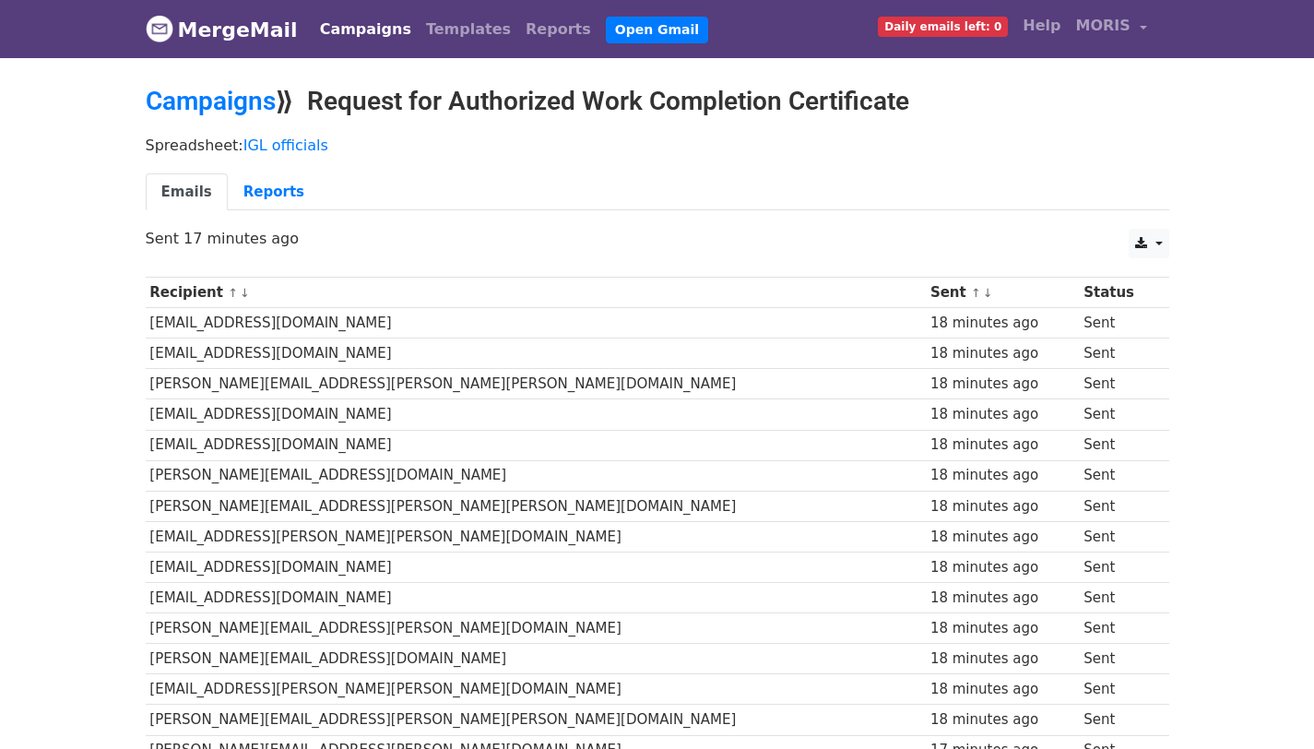
click at [344, 35] on link "Campaigns" at bounding box center [366, 29] width 106 height 37
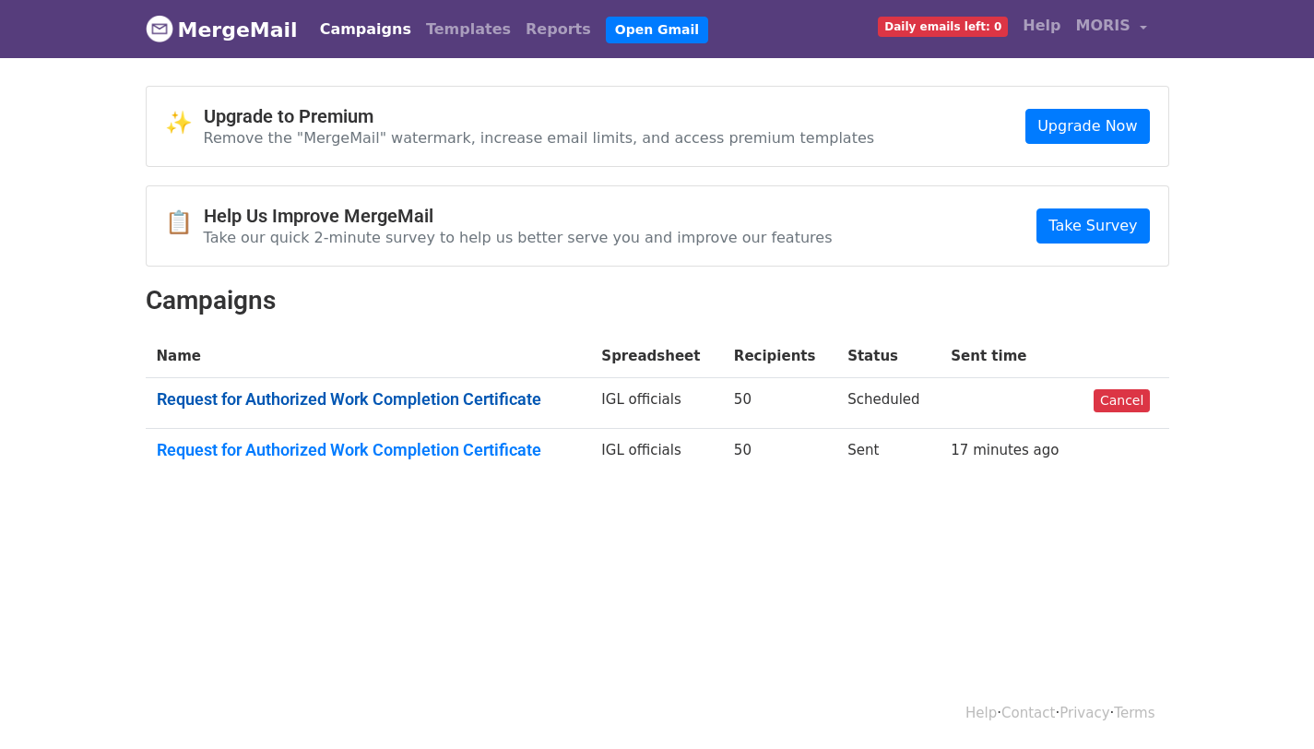
click at [477, 397] on link "Request for Authorized Work Completion Certificate" at bounding box center [368, 399] width 423 height 20
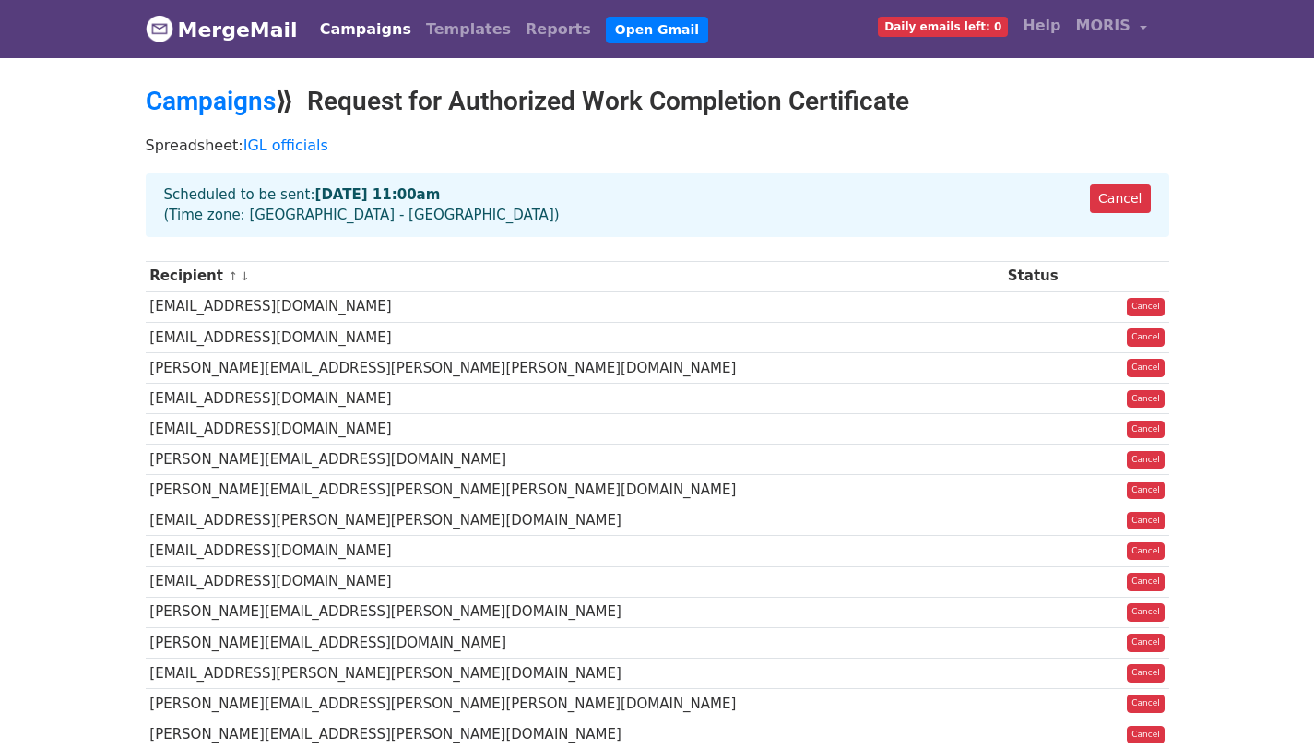
click at [321, 192] on strong "[DATE] 11:00am" at bounding box center [377, 194] width 125 height 17
click at [321, 192] on strong "Aug 27 at 11:00am" at bounding box center [377, 194] width 125 height 17
click at [392, 191] on strong "Aug 27 at 11:00am" at bounding box center [377, 194] width 125 height 17
click at [232, 96] on link "Campaigns" at bounding box center [211, 101] width 130 height 30
